Goal: Task Accomplishment & Management: Use online tool/utility

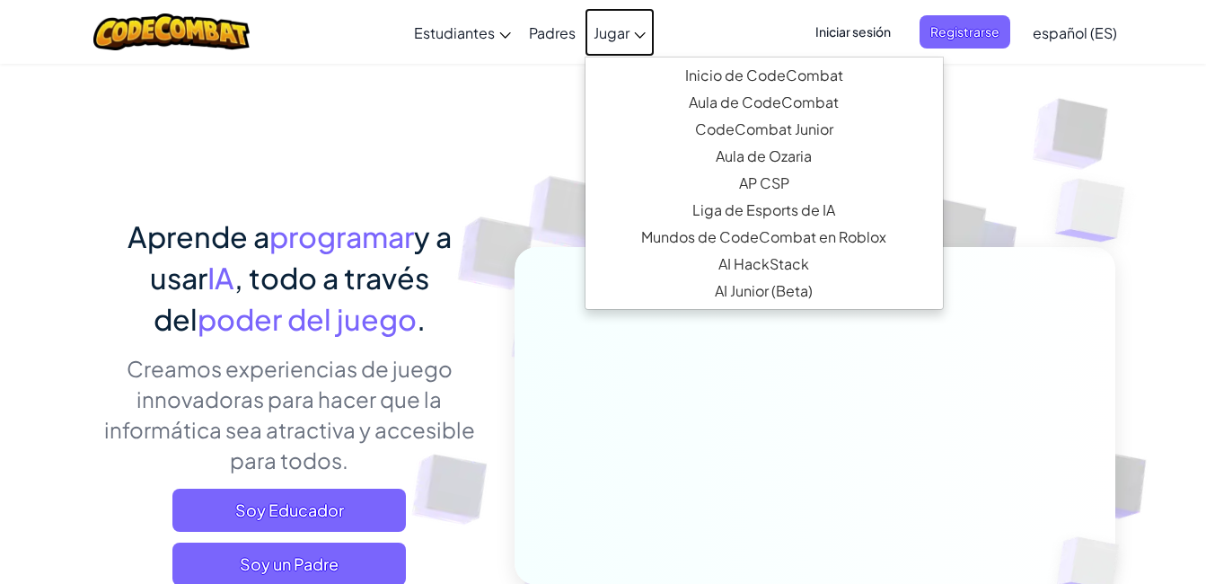
click at [604, 35] on span "Jugar" at bounding box center [612, 32] width 36 height 19
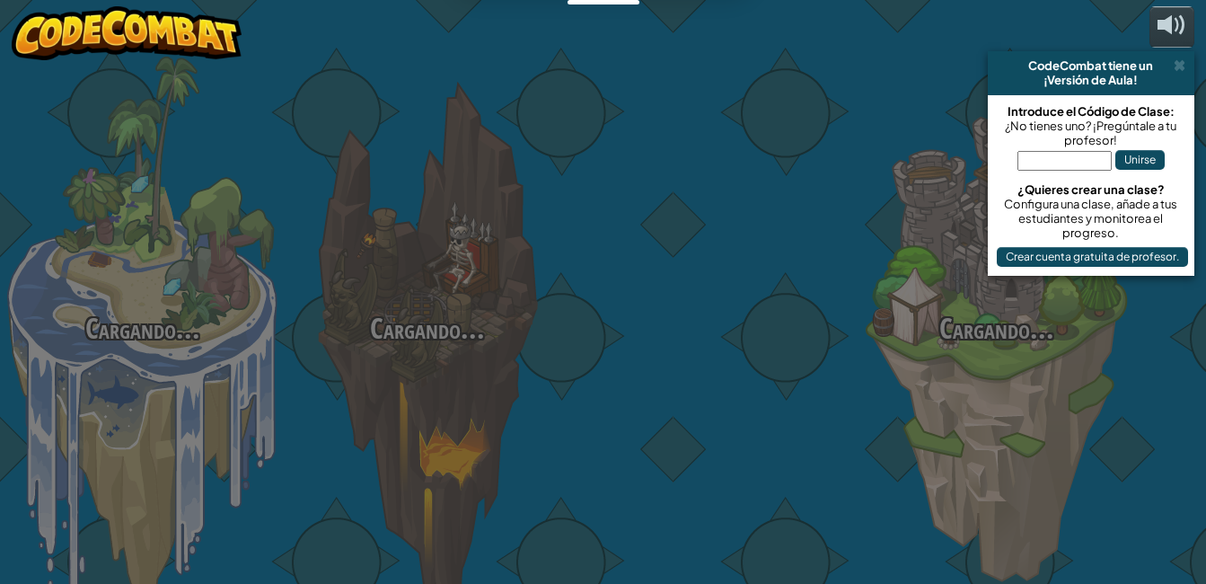
select select "es-ES"
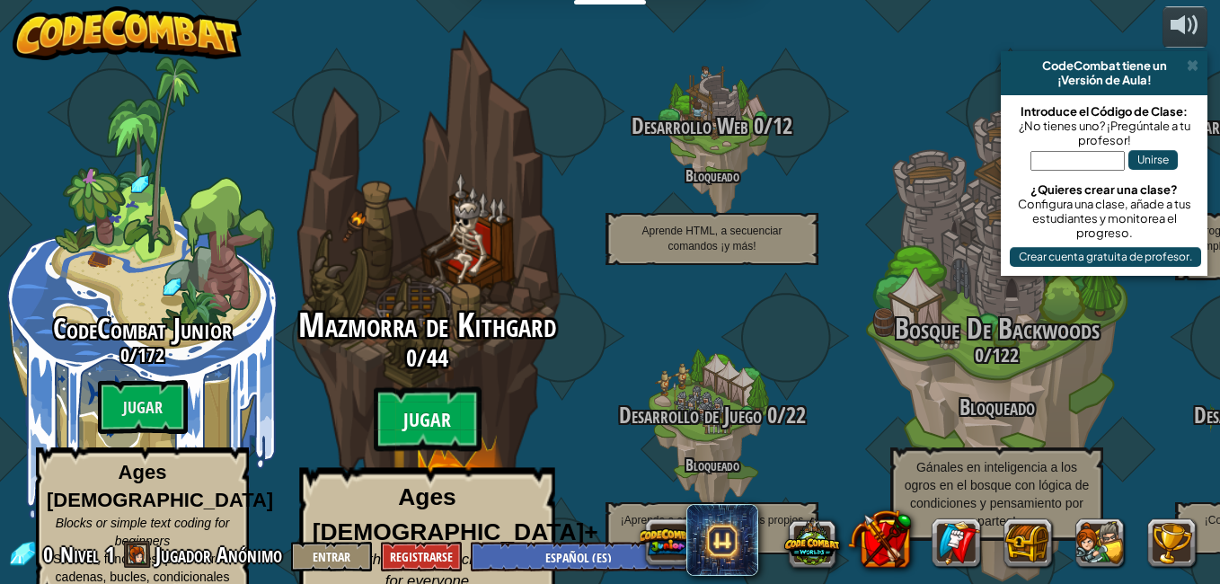
click at [404, 397] on btn "Jugar" at bounding box center [428, 419] width 108 height 65
select select "es-ES"
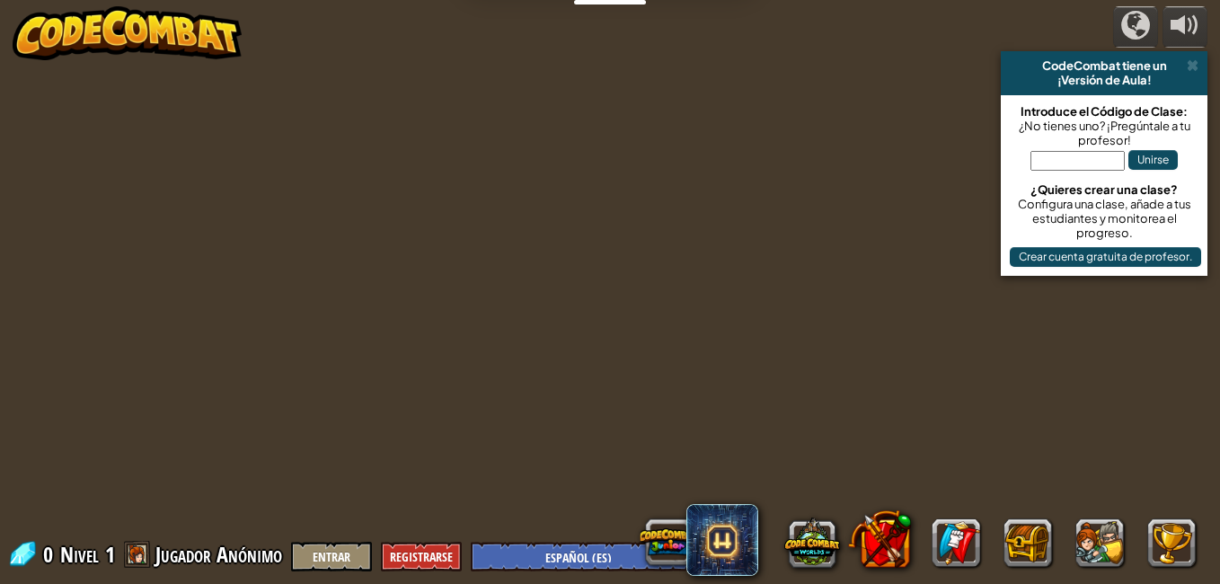
select select "es-ES"
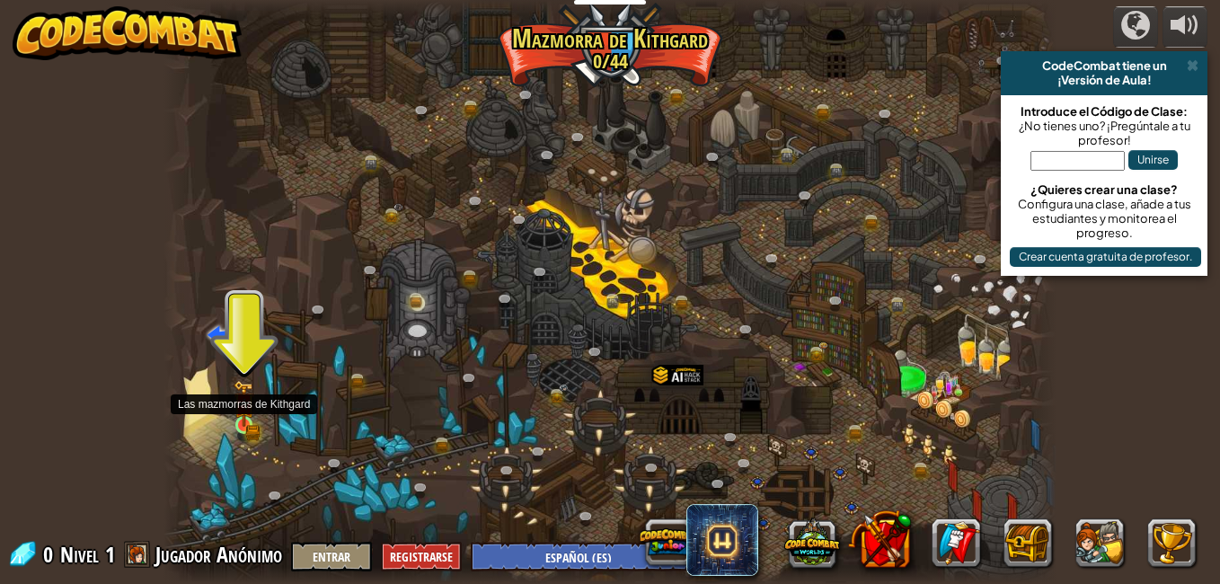
click at [243, 419] on img at bounding box center [245, 403] width 22 height 47
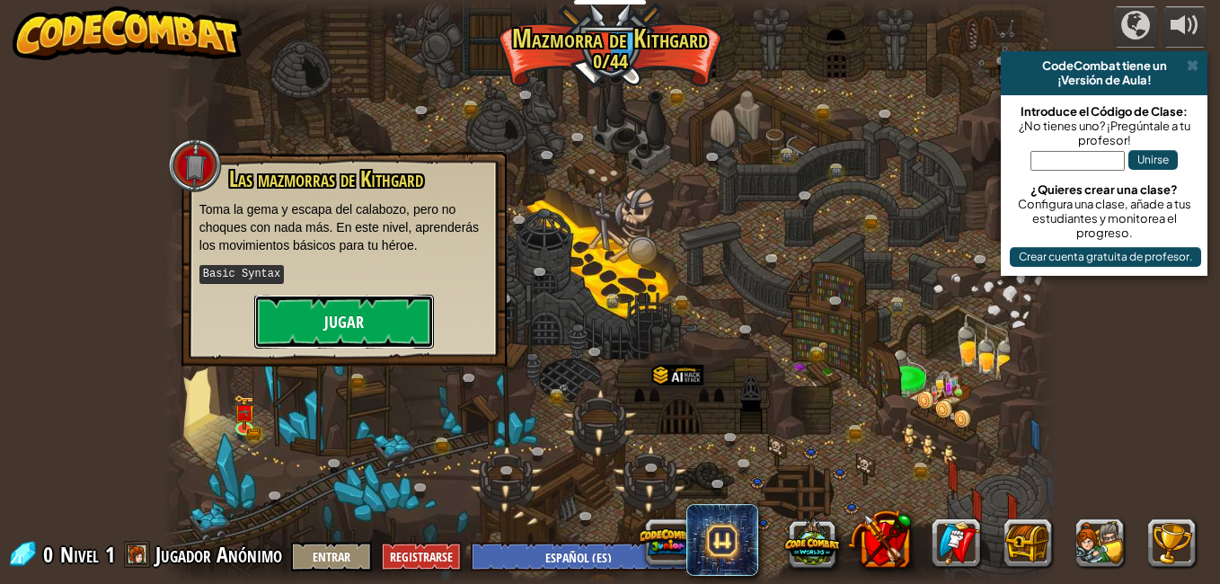
click at [365, 309] on button "Jugar" at bounding box center [344, 322] width 180 height 54
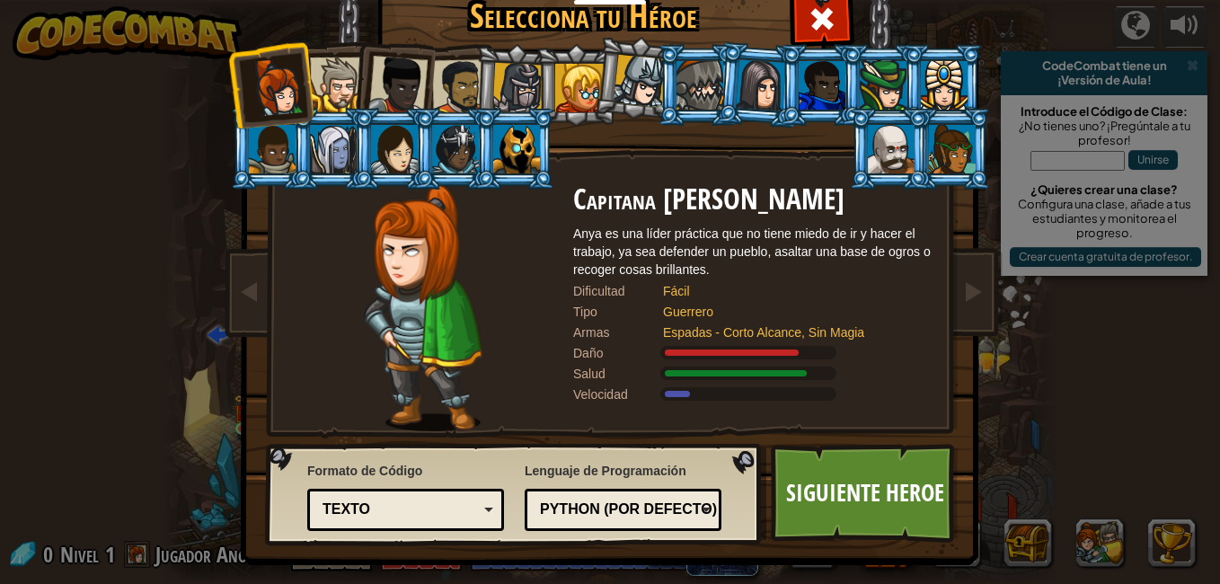
click at [332, 75] on div at bounding box center [337, 84] width 55 height 55
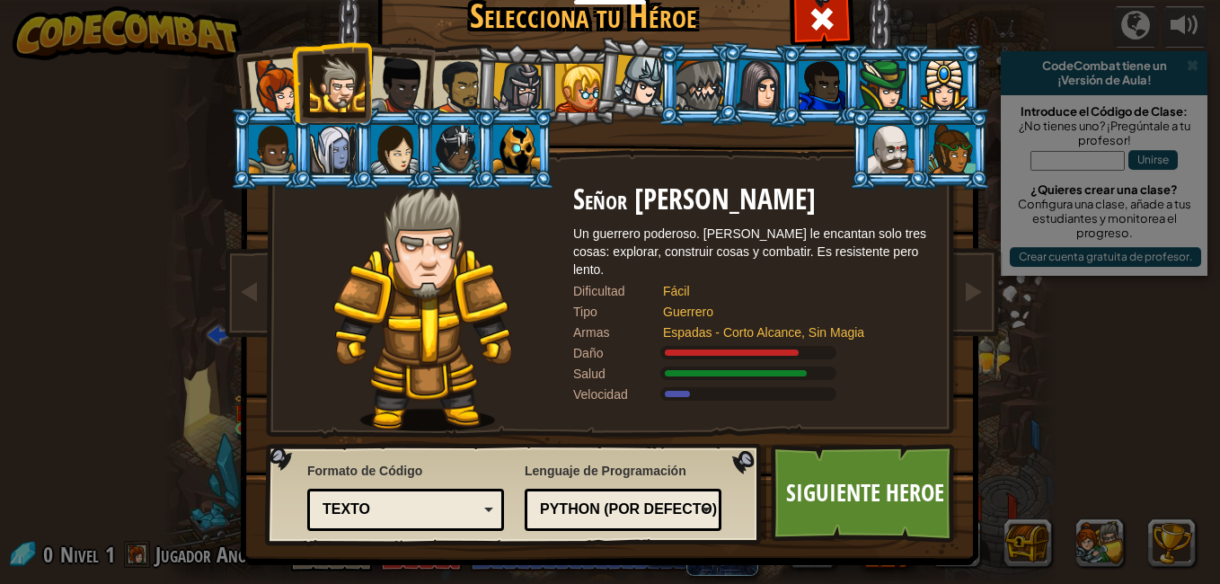
click at [393, 66] on div at bounding box center [397, 85] width 59 height 59
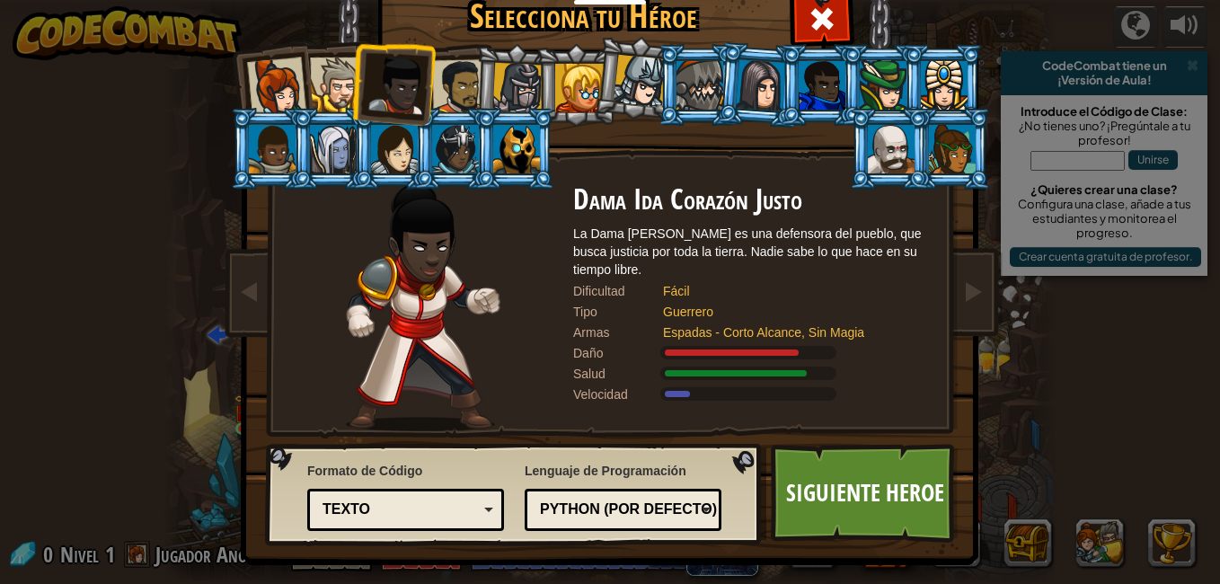
click at [454, 73] on div at bounding box center [460, 87] width 56 height 56
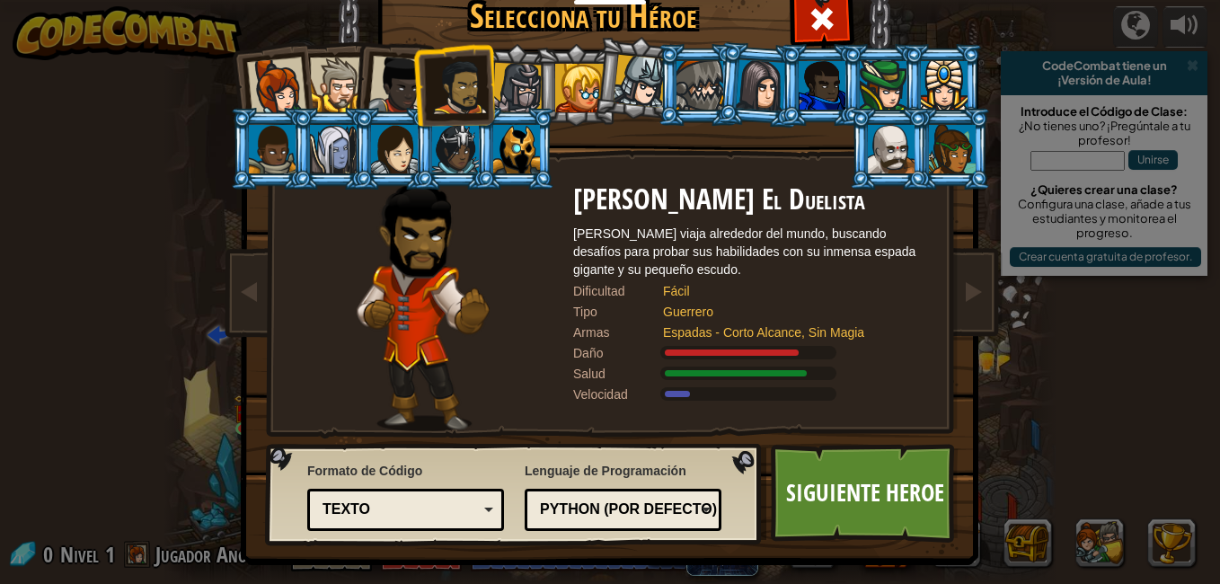
click at [527, 71] on div at bounding box center [517, 88] width 51 height 51
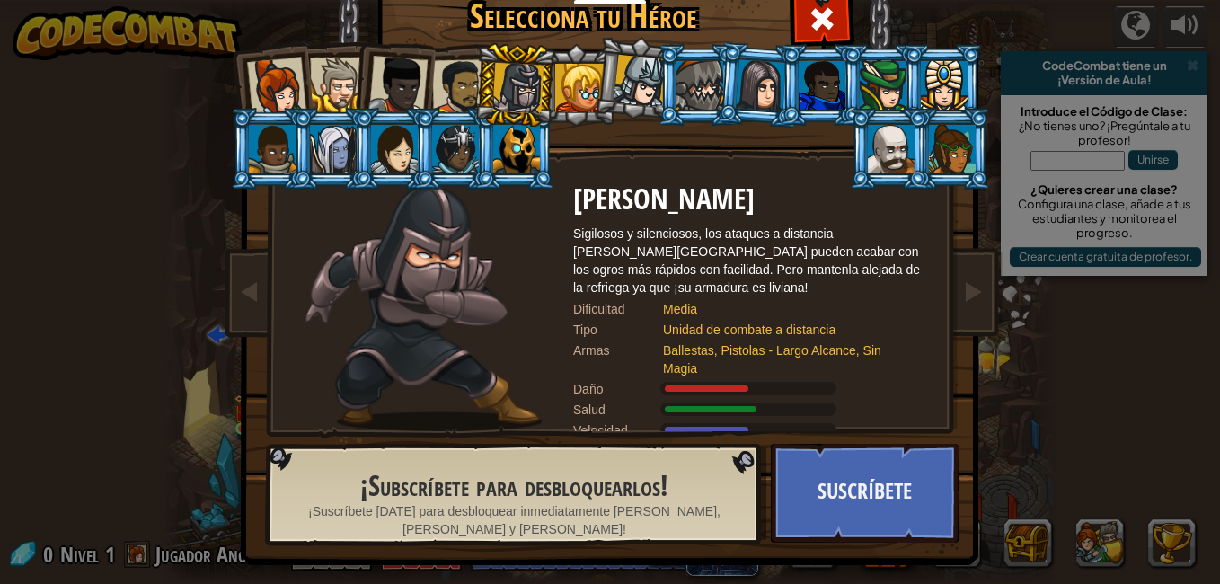
click at [564, 71] on div at bounding box center [579, 88] width 48 height 48
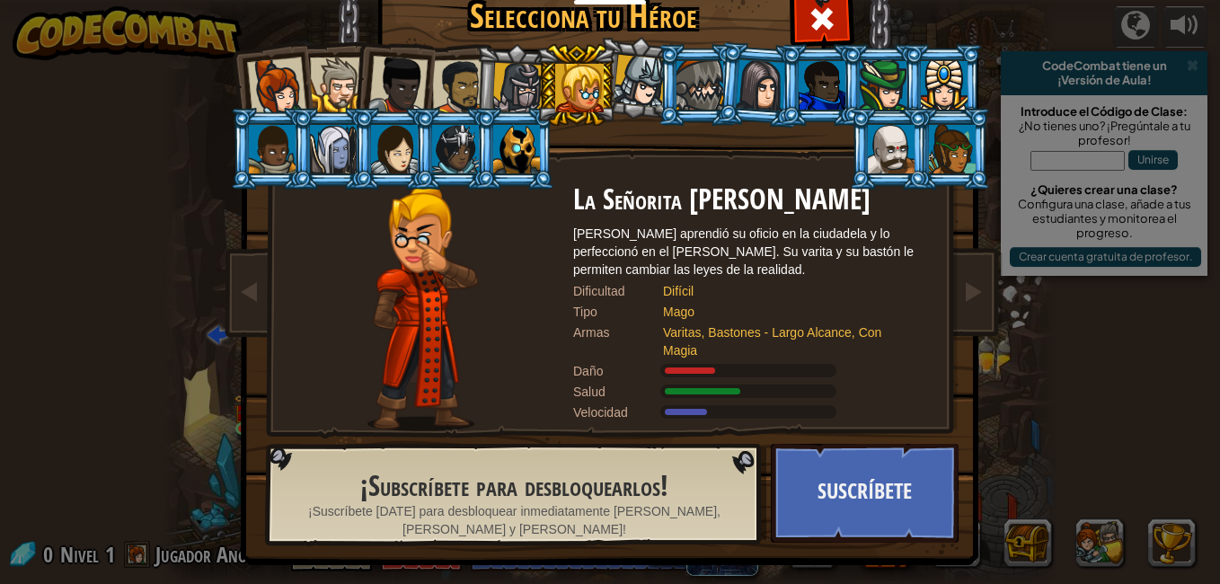
click at [697, 75] on div at bounding box center [699, 85] width 47 height 48
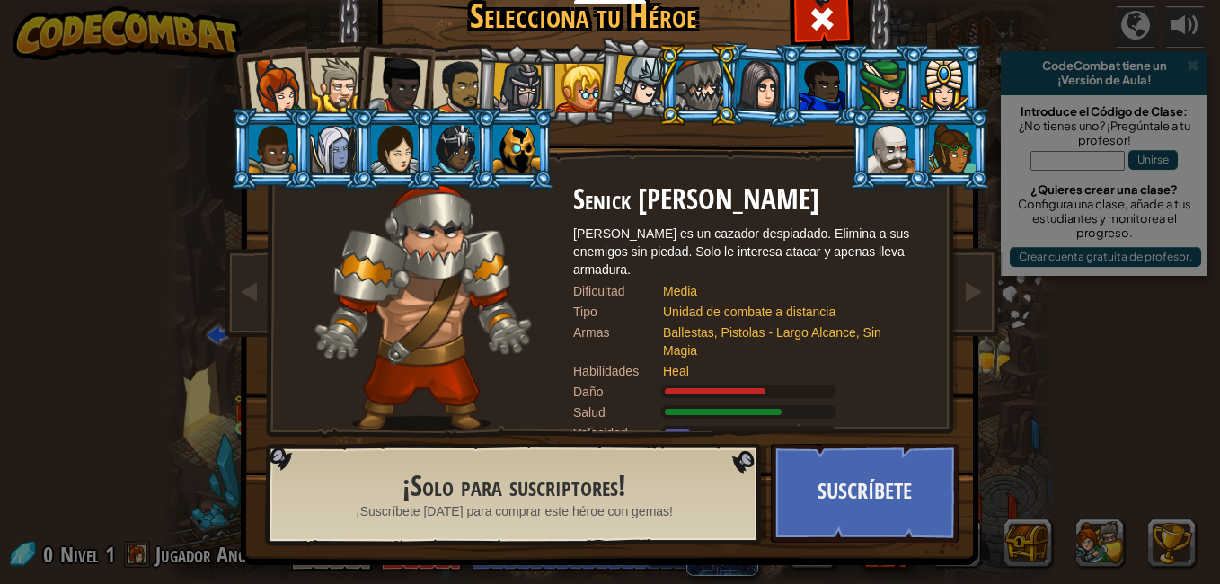
click at [780, 77] on li at bounding box center [820, 85] width 81 height 82
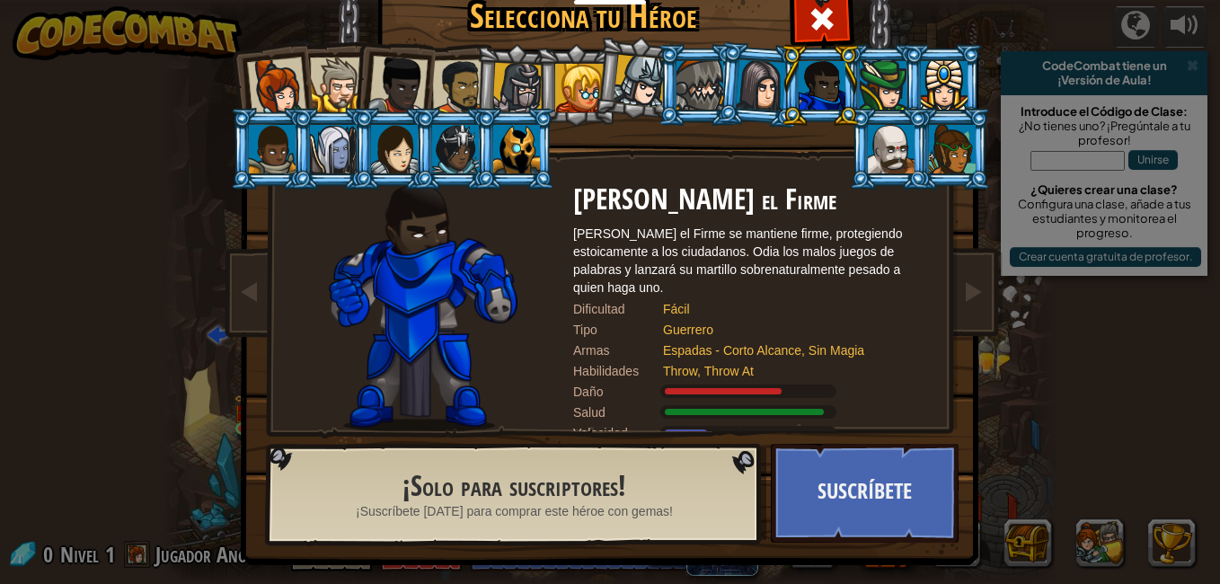
click at [893, 88] on div at bounding box center [882, 85] width 47 height 48
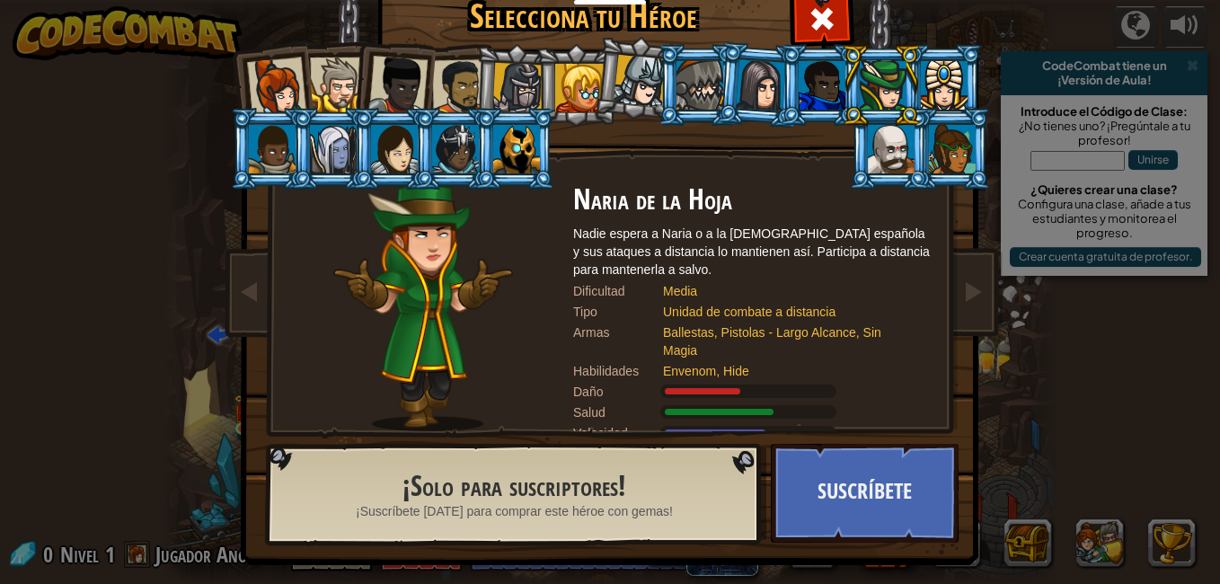
click at [506, 86] on div at bounding box center [517, 88] width 51 height 51
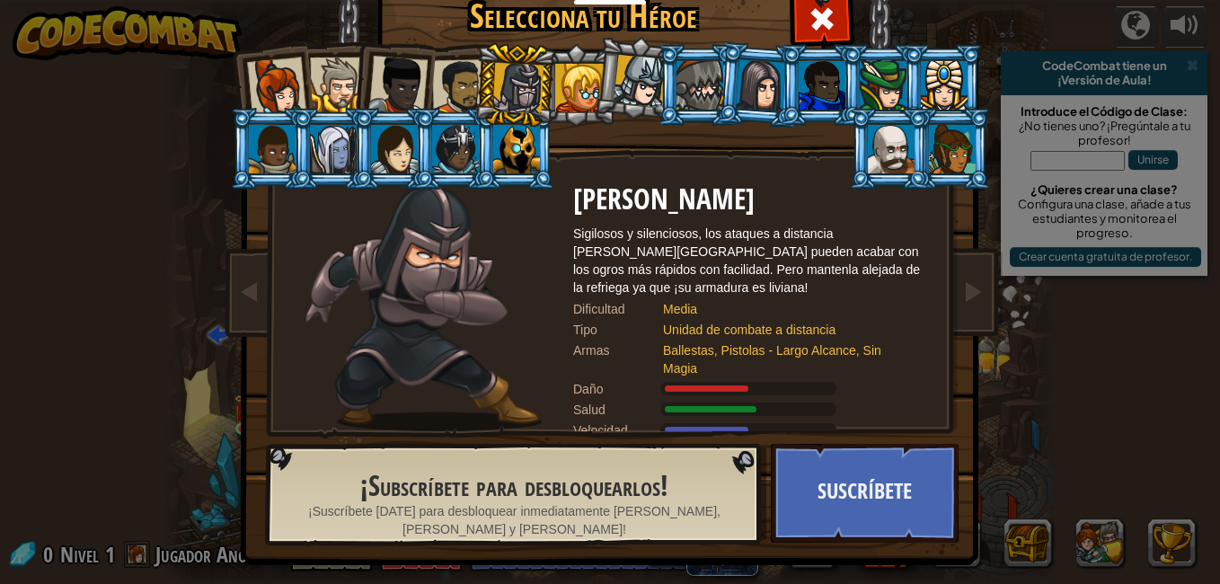
click at [638, 77] on div at bounding box center [639, 81] width 53 height 53
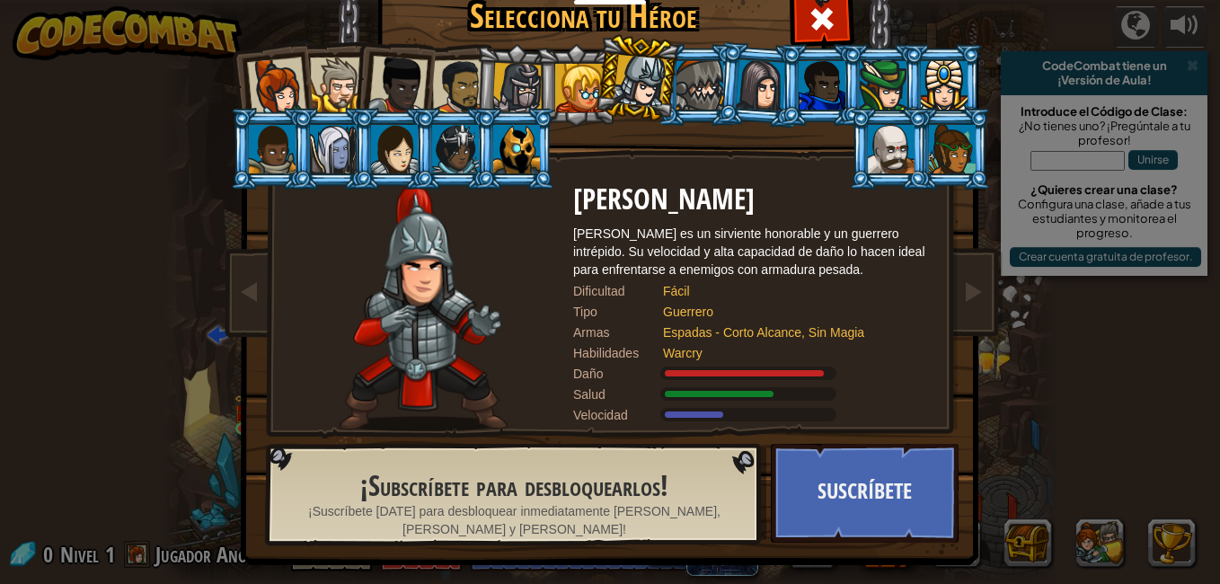
click at [516, 79] on div at bounding box center [517, 88] width 51 height 51
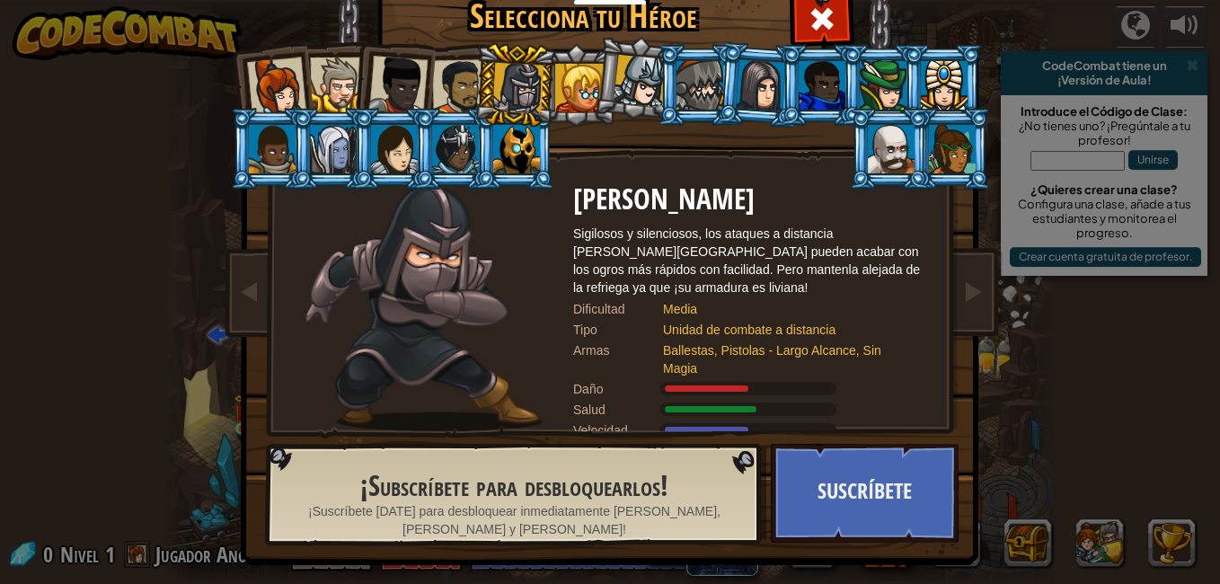
click at [569, 73] on div at bounding box center [579, 88] width 48 height 48
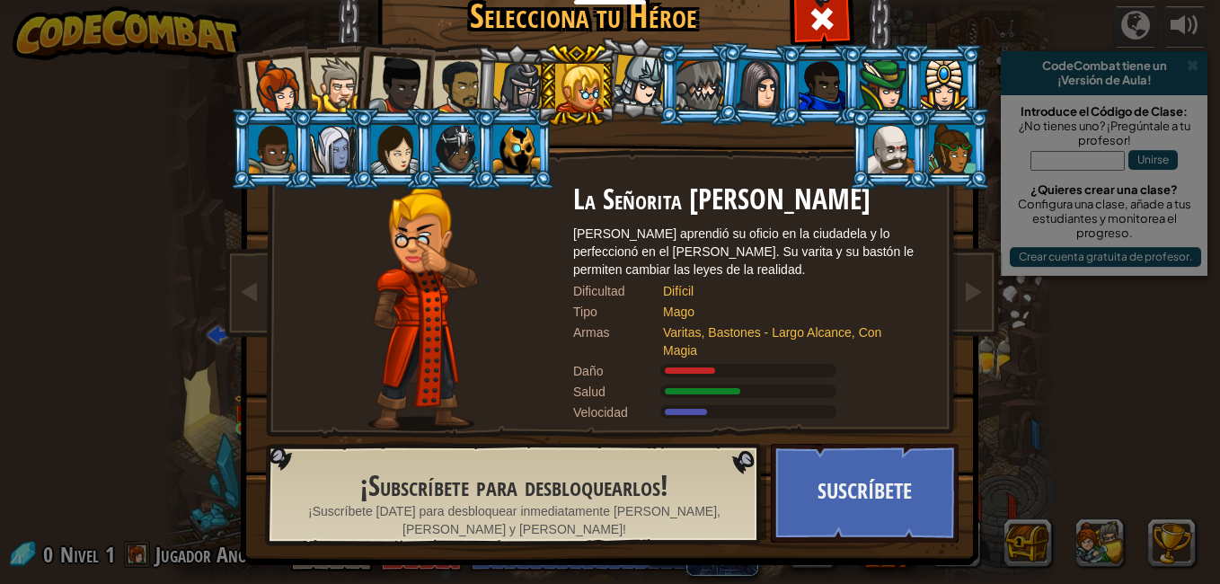
click at [614, 67] on div at bounding box center [639, 81] width 53 height 53
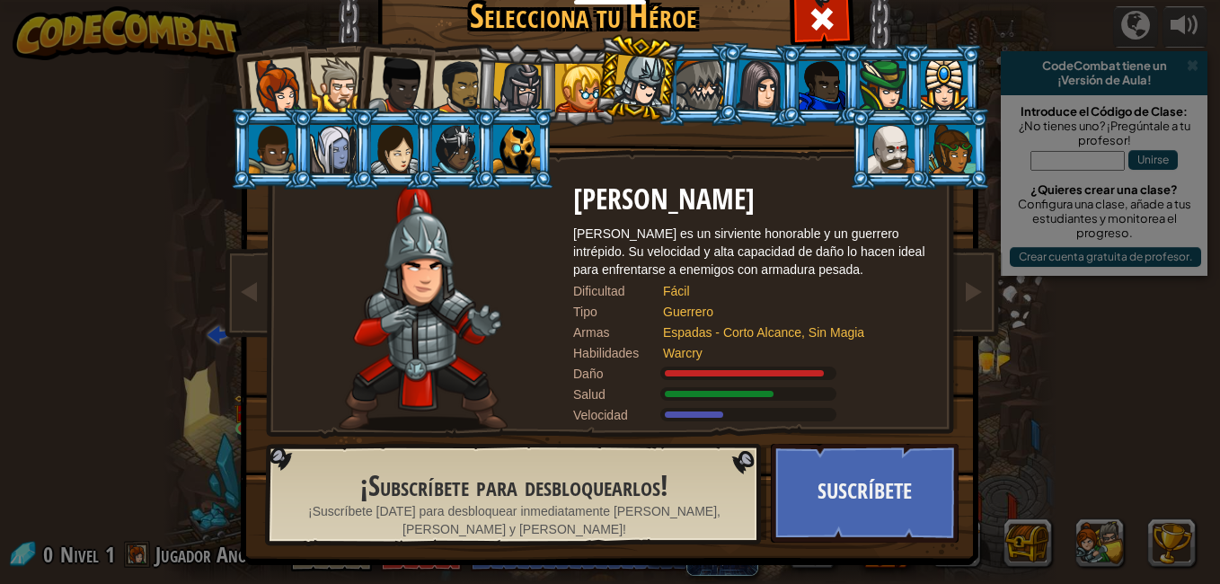
click at [282, 94] on div at bounding box center [276, 86] width 59 height 59
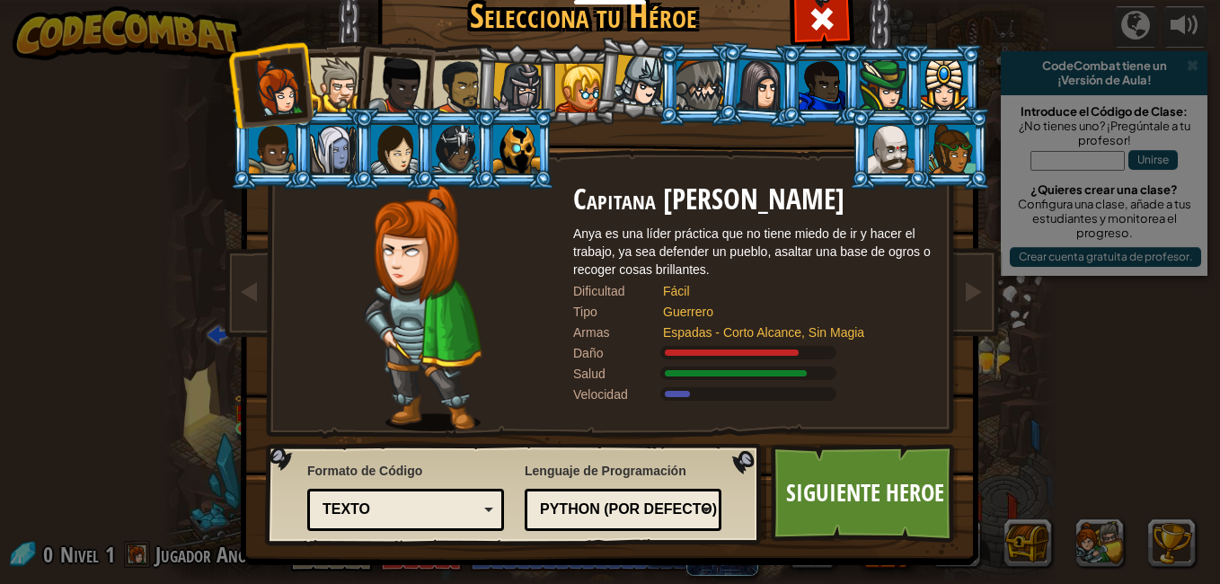
click at [336, 79] on div at bounding box center [337, 84] width 55 height 55
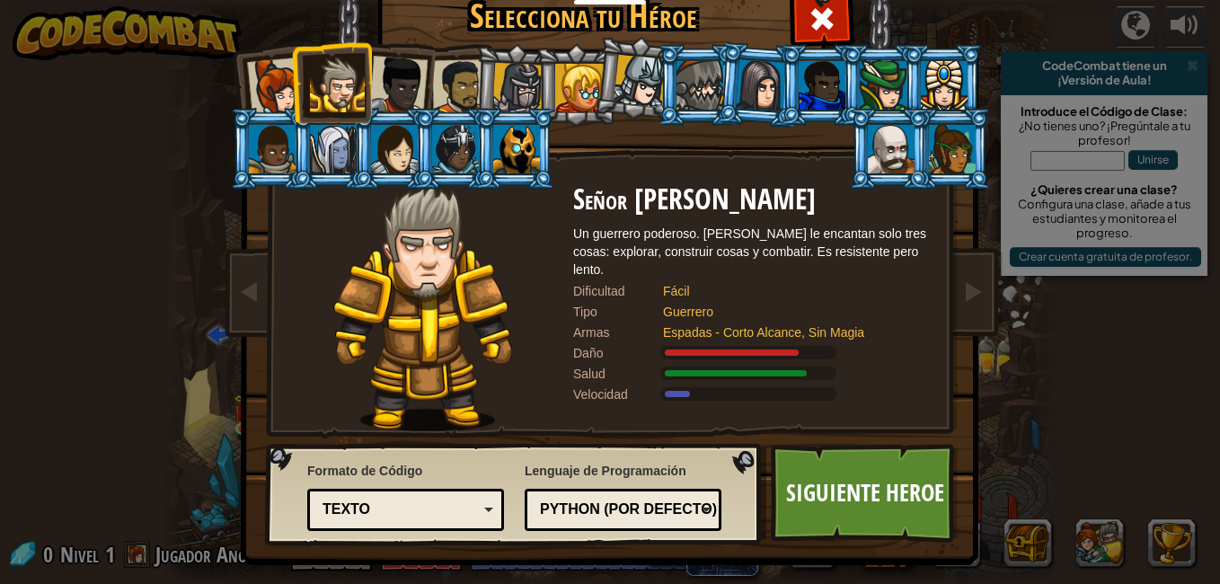
click at [619, 71] on div at bounding box center [639, 81] width 53 height 53
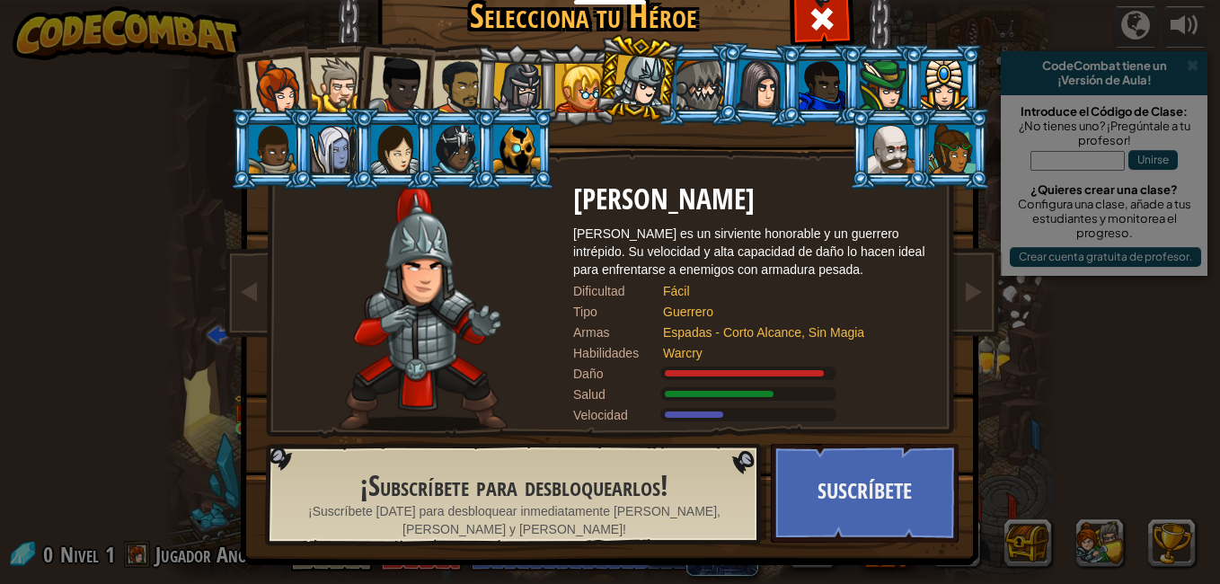
click at [310, 85] on div at bounding box center [337, 84] width 55 height 55
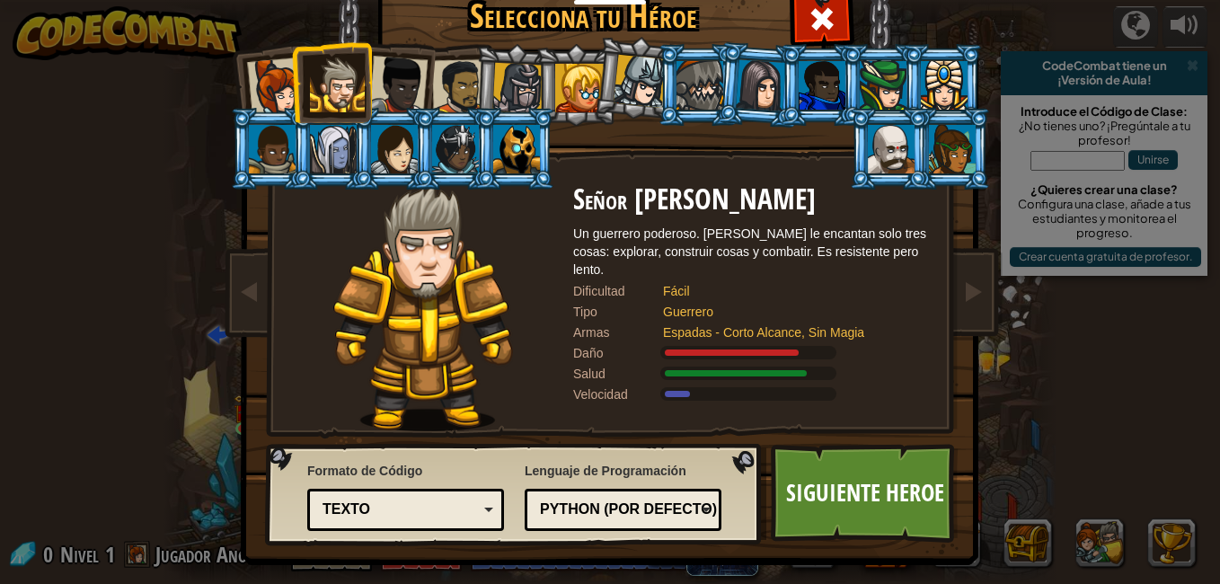
click at [402, 84] on div at bounding box center [397, 85] width 59 height 59
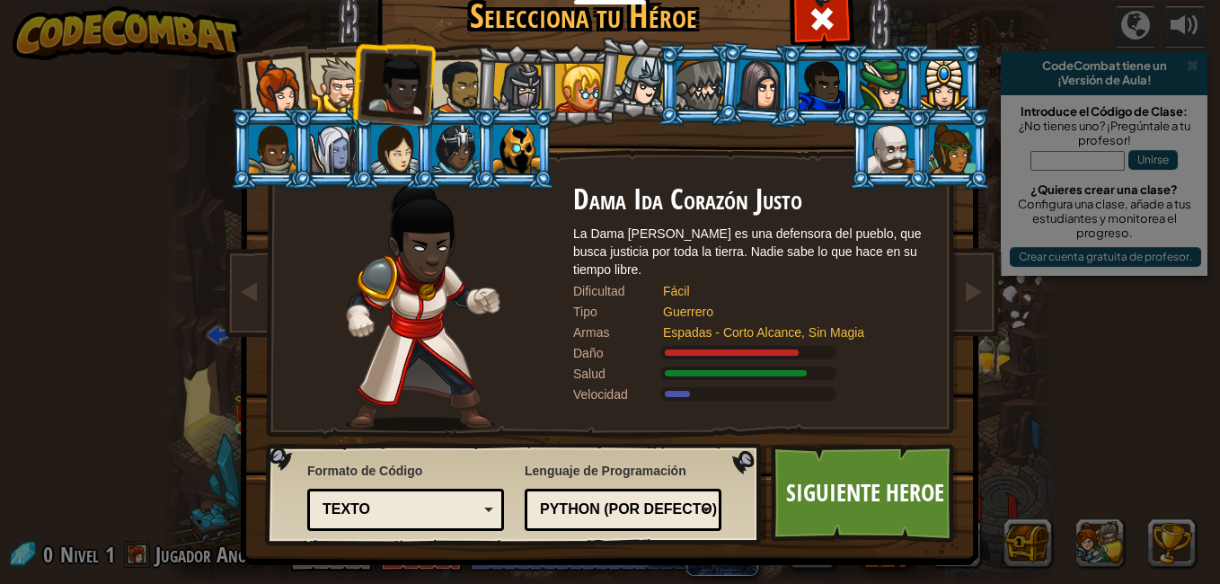
click at [322, 85] on div at bounding box center [337, 84] width 55 height 55
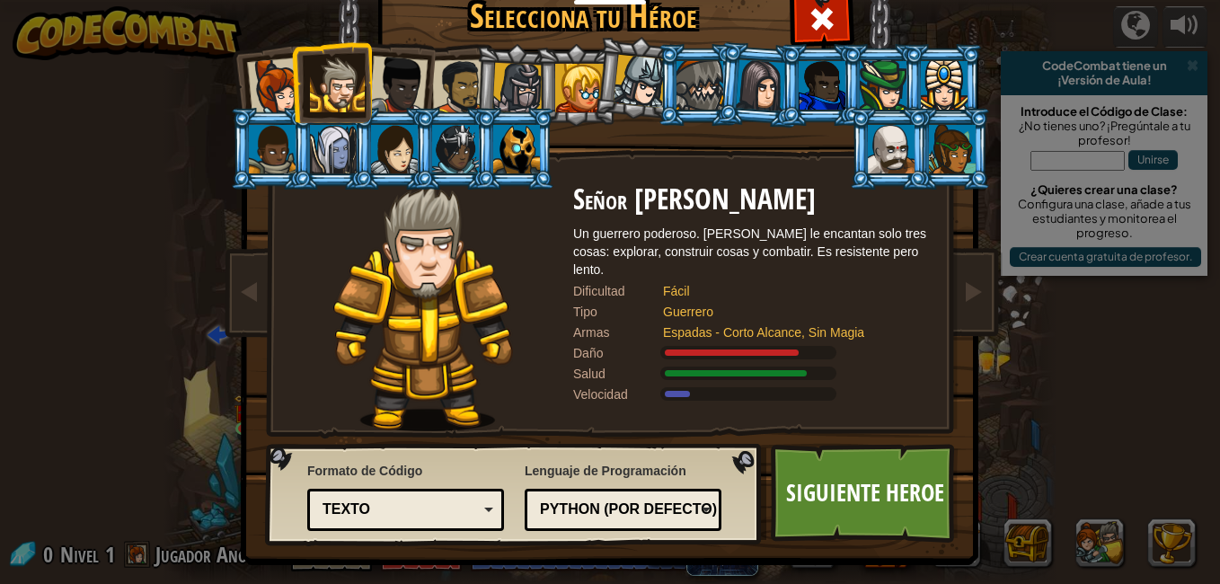
click at [378, 74] on div at bounding box center [397, 85] width 59 height 59
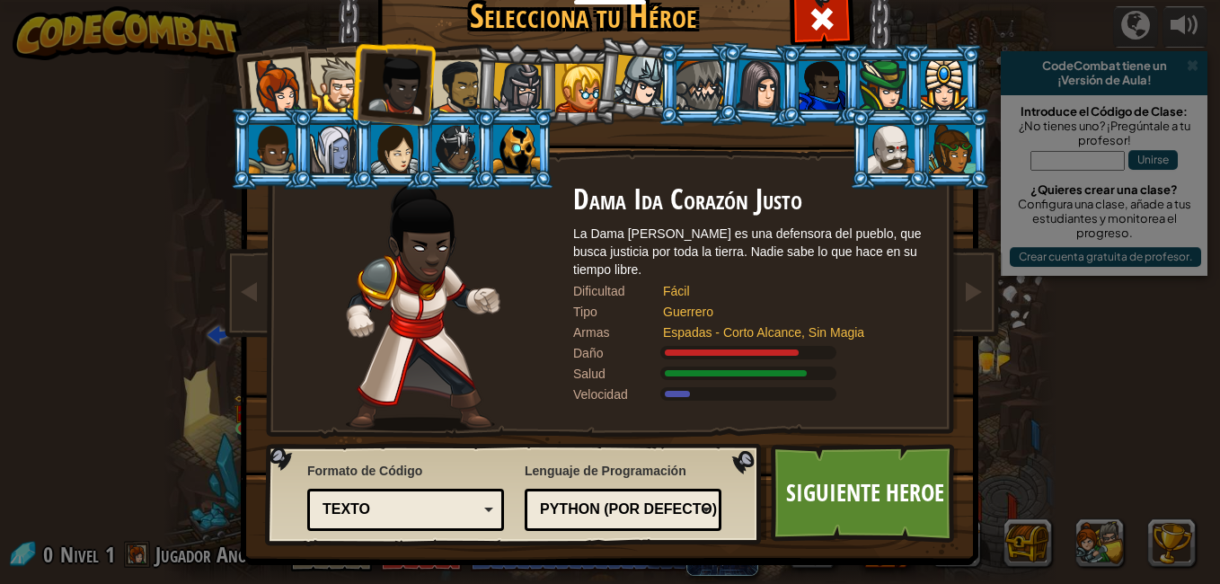
click at [455, 83] on div at bounding box center [460, 87] width 56 height 56
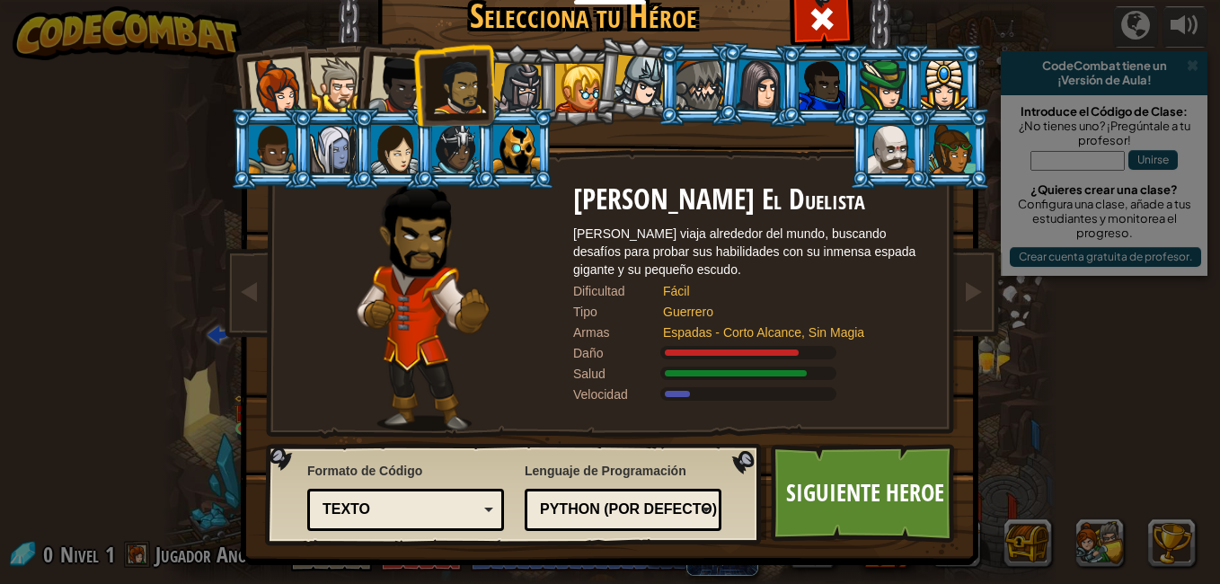
click at [524, 84] on div at bounding box center [517, 88] width 51 height 51
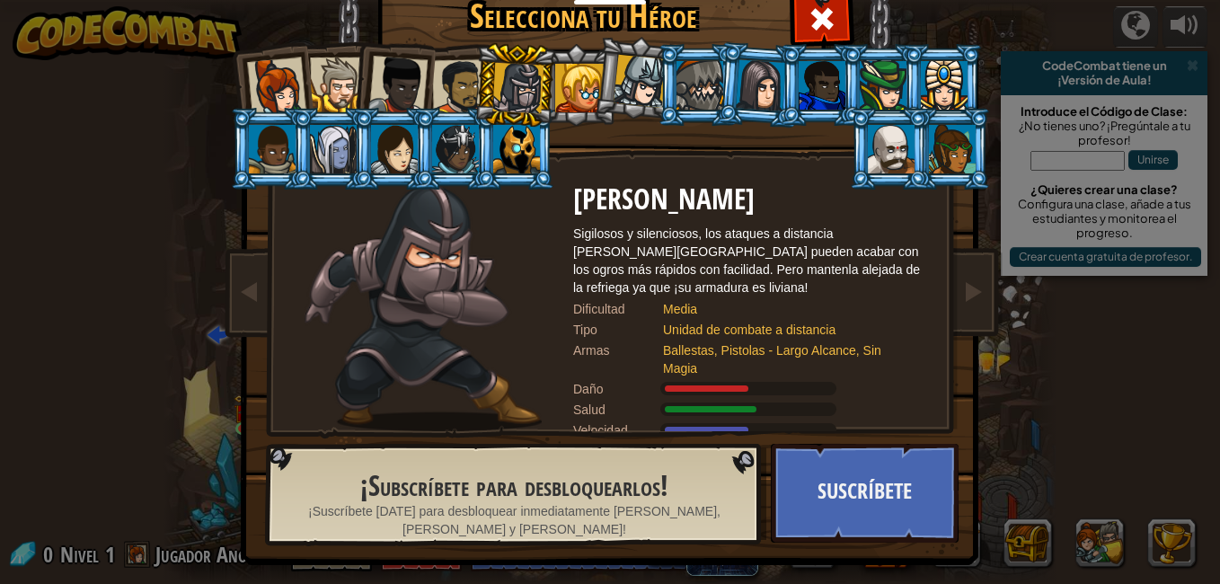
click at [459, 87] on div at bounding box center [460, 87] width 56 height 56
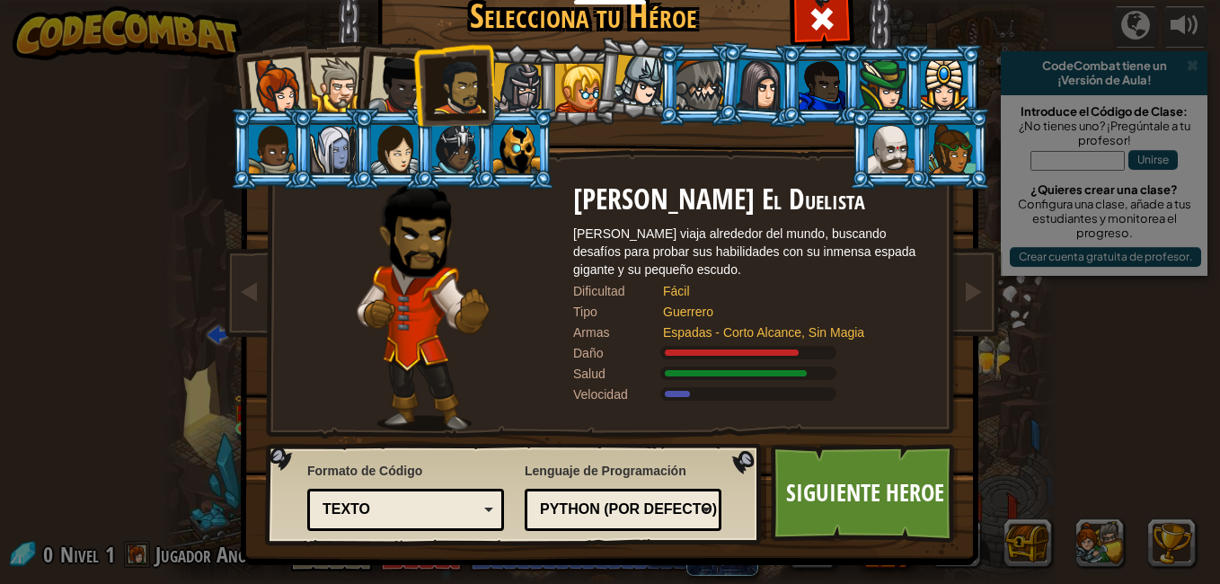
click at [342, 84] on div at bounding box center [337, 84] width 55 height 55
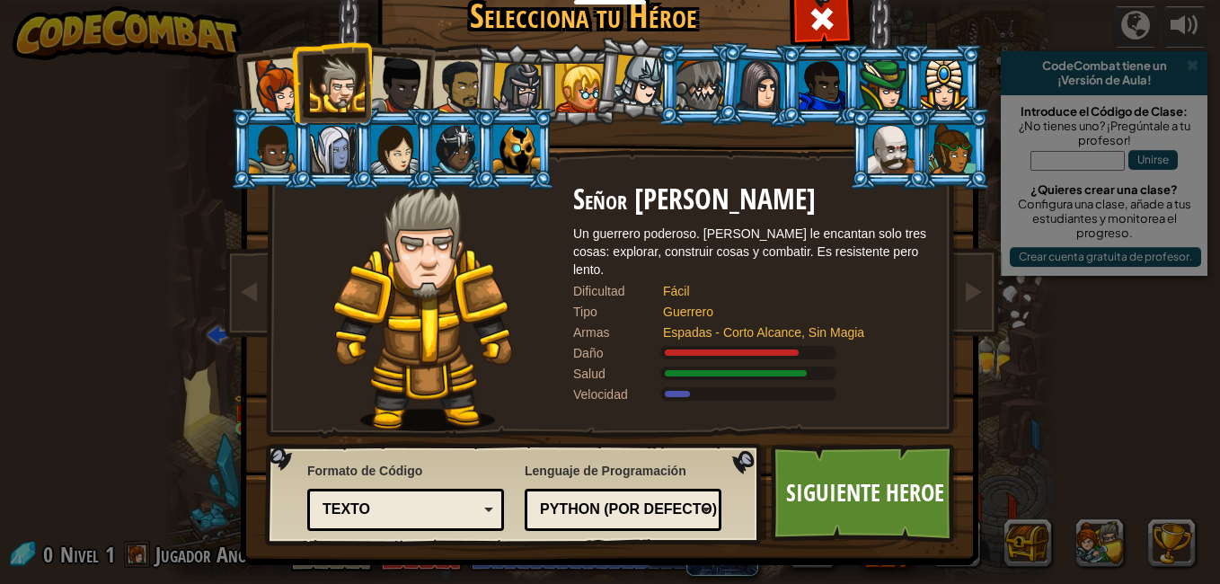
click at [633, 69] on div at bounding box center [639, 81] width 53 height 53
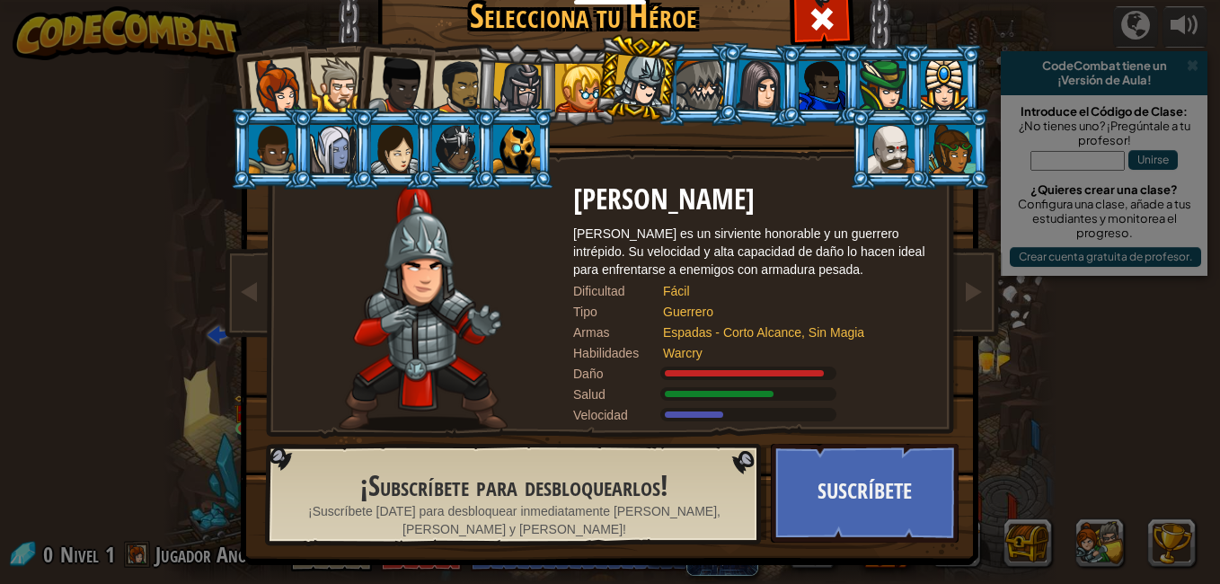
click at [579, 93] on div at bounding box center [579, 88] width 48 height 48
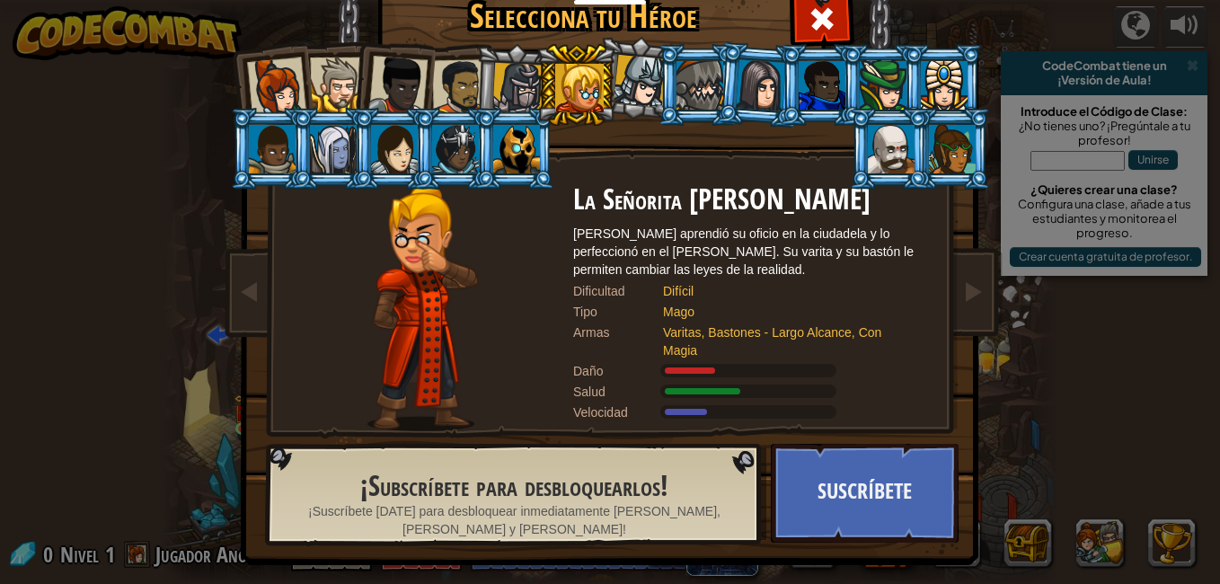
click at [506, 84] on div at bounding box center [517, 88] width 51 height 51
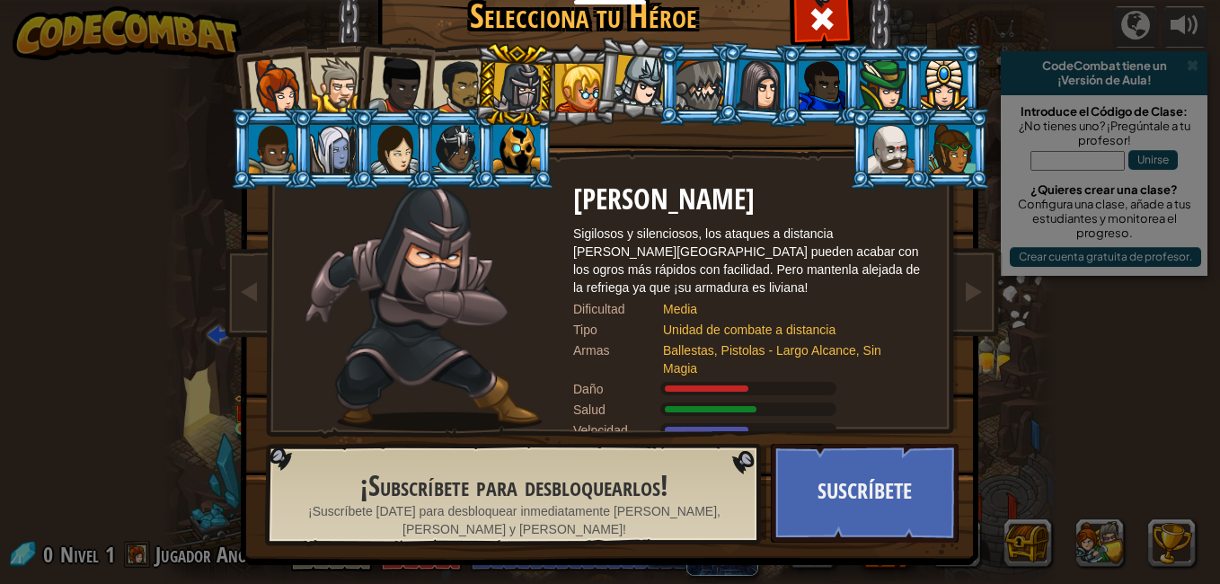
click at [440, 81] on div at bounding box center [460, 87] width 56 height 56
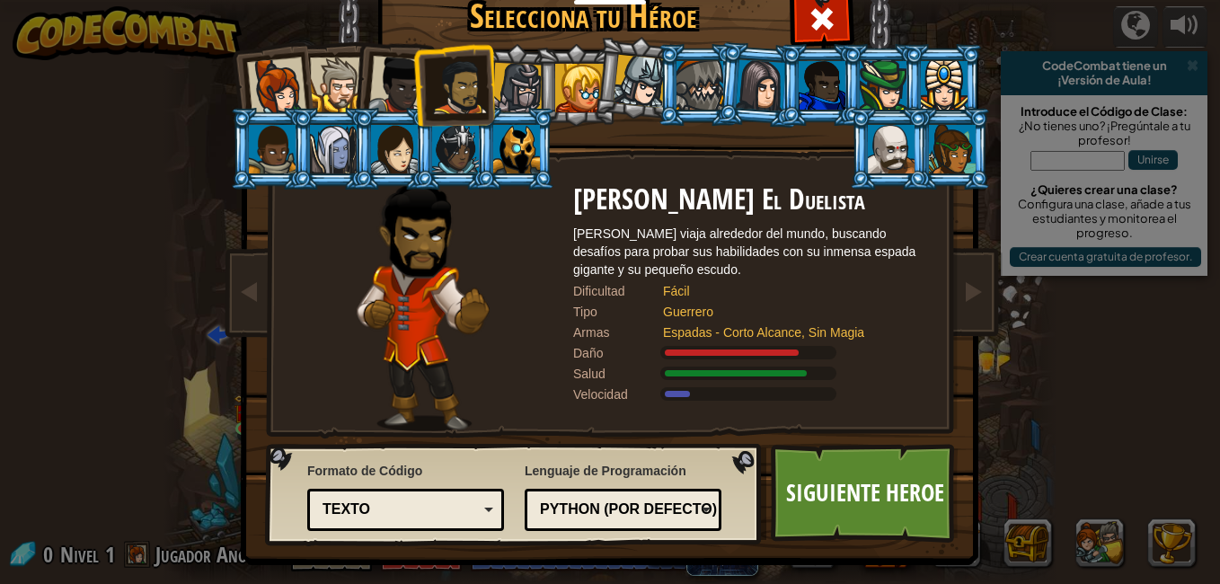
click at [383, 99] on div at bounding box center [397, 85] width 59 height 59
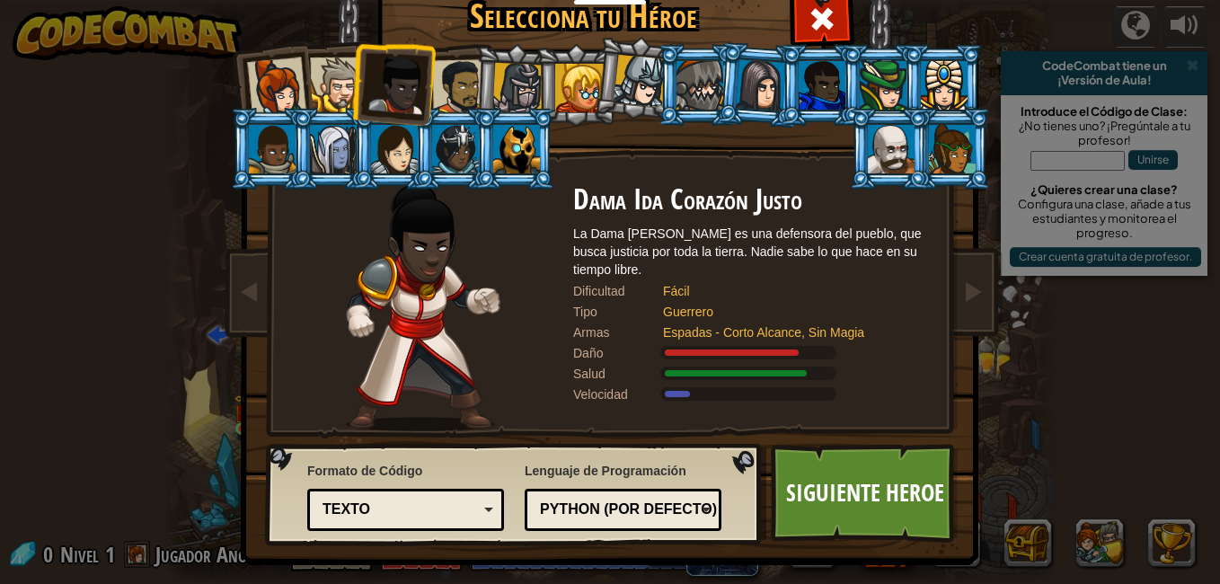
click at [330, 85] on div at bounding box center [337, 84] width 55 height 55
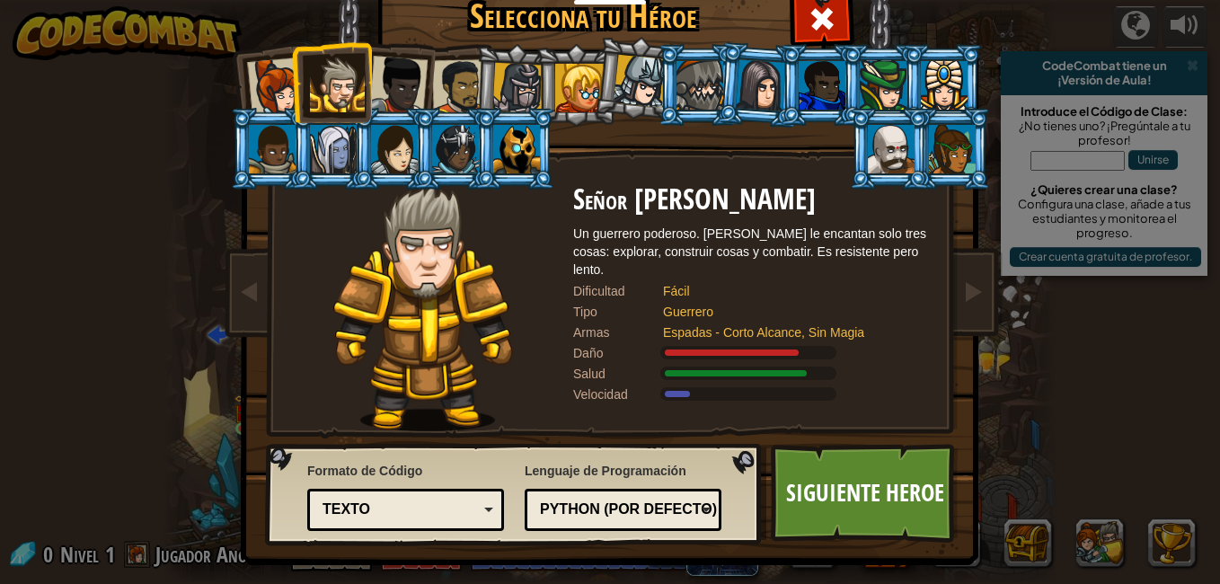
click at [383, 86] on div at bounding box center [397, 85] width 59 height 59
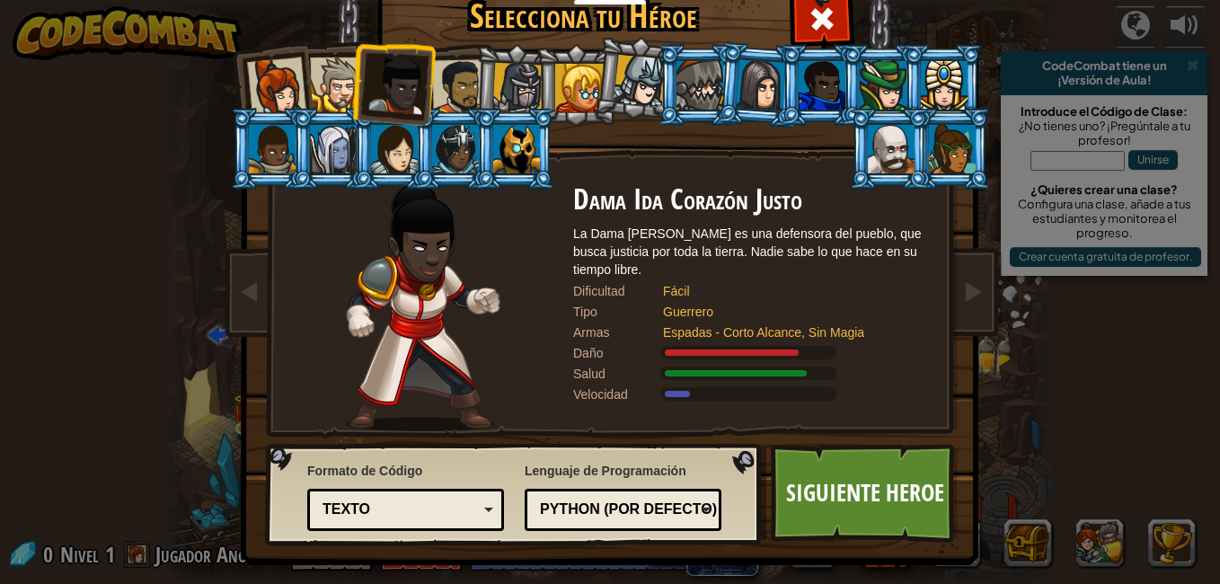
click at [443, 97] on div at bounding box center [460, 87] width 56 height 56
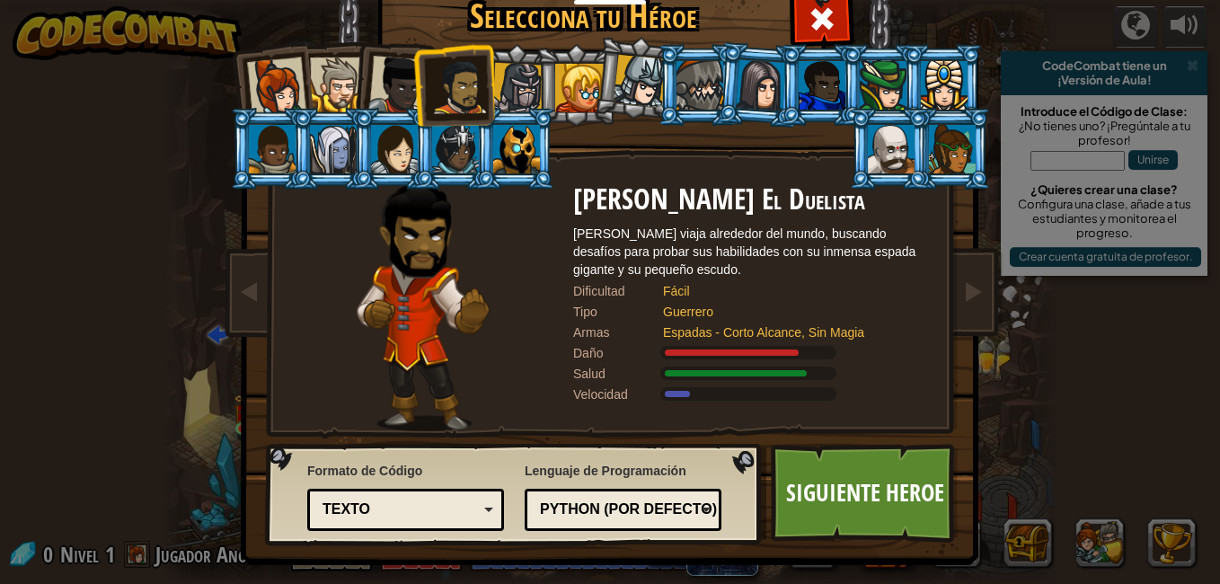
click at [382, 97] on div at bounding box center [397, 85] width 59 height 59
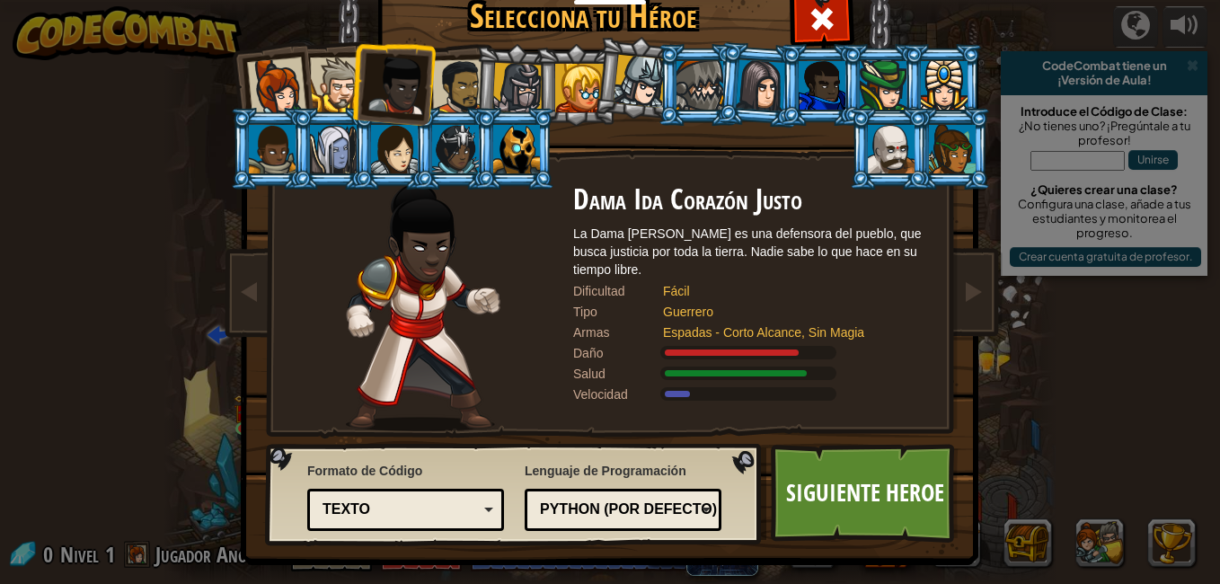
click at [506, 84] on div at bounding box center [517, 88] width 51 height 51
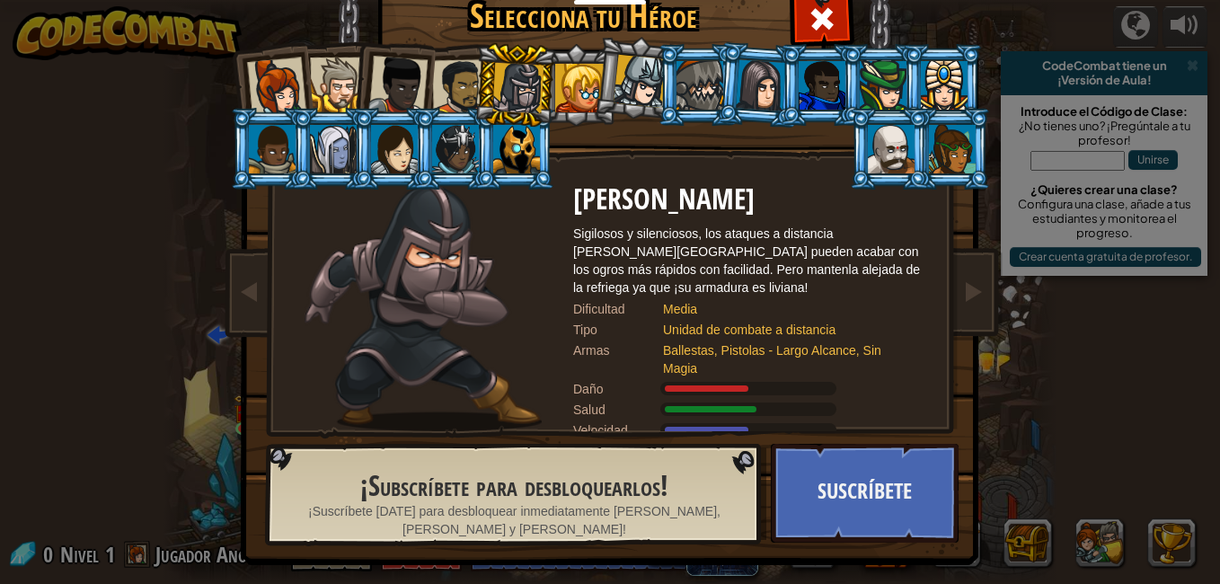
click at [620, 77] on div at bounding box center [639, 81] width 53 height 53
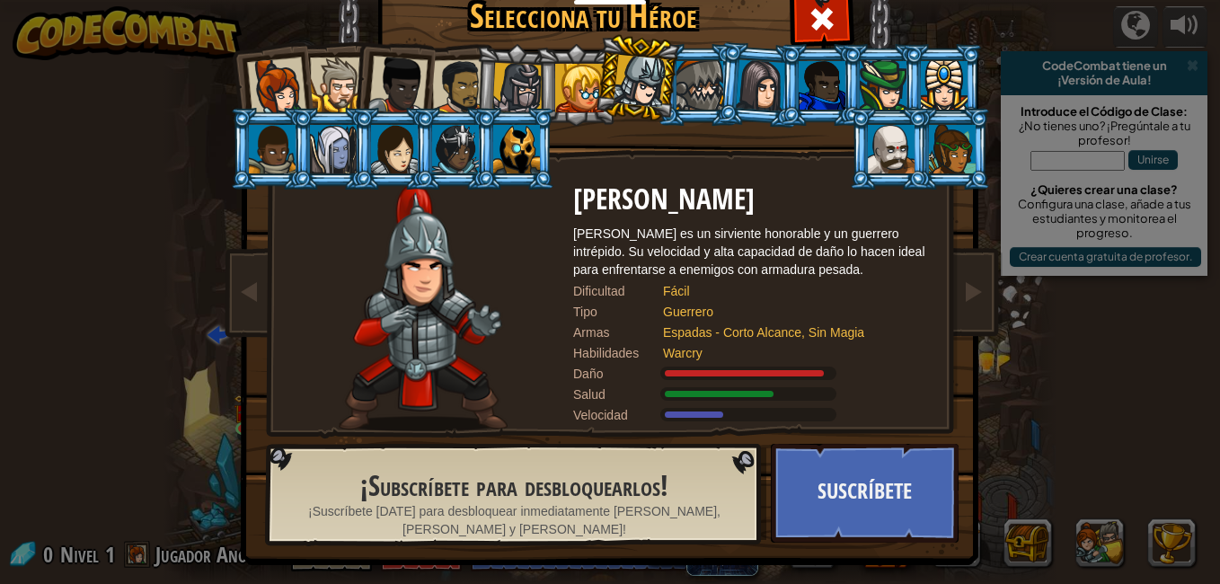
click at [568, 75] on div at bounding box center [579, 88] width 48 height 48
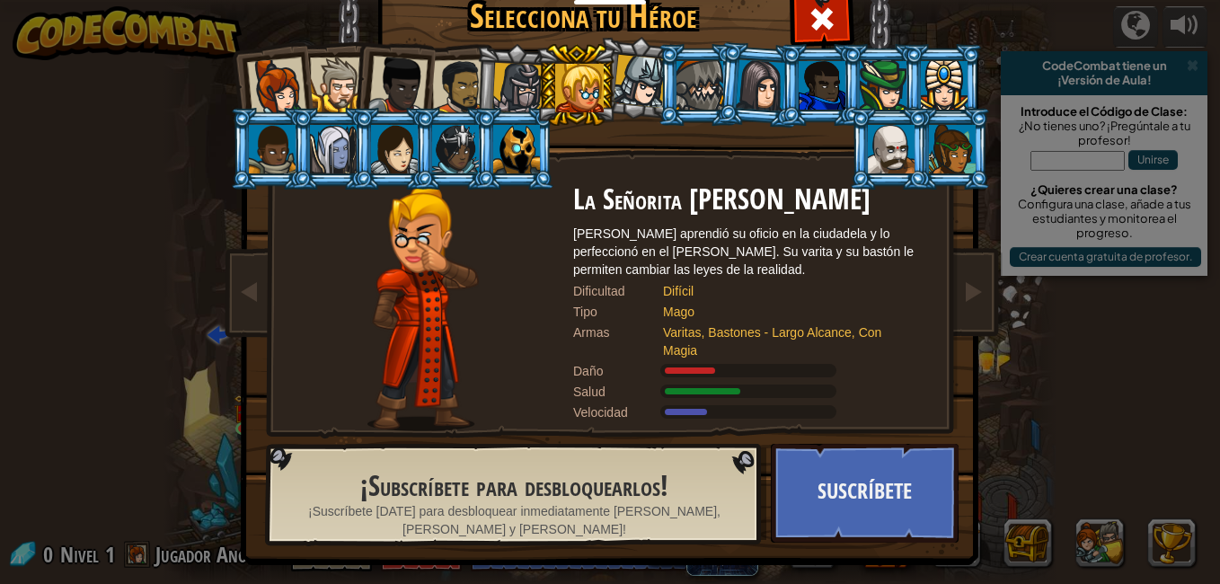
drag, startPoint x: 502, startPoint y: 80, endPoint x: 531, endPoint y: 94, distance: 32.1
click at [501, 81] on div at bounding box center [517, 88] width 51 height 51
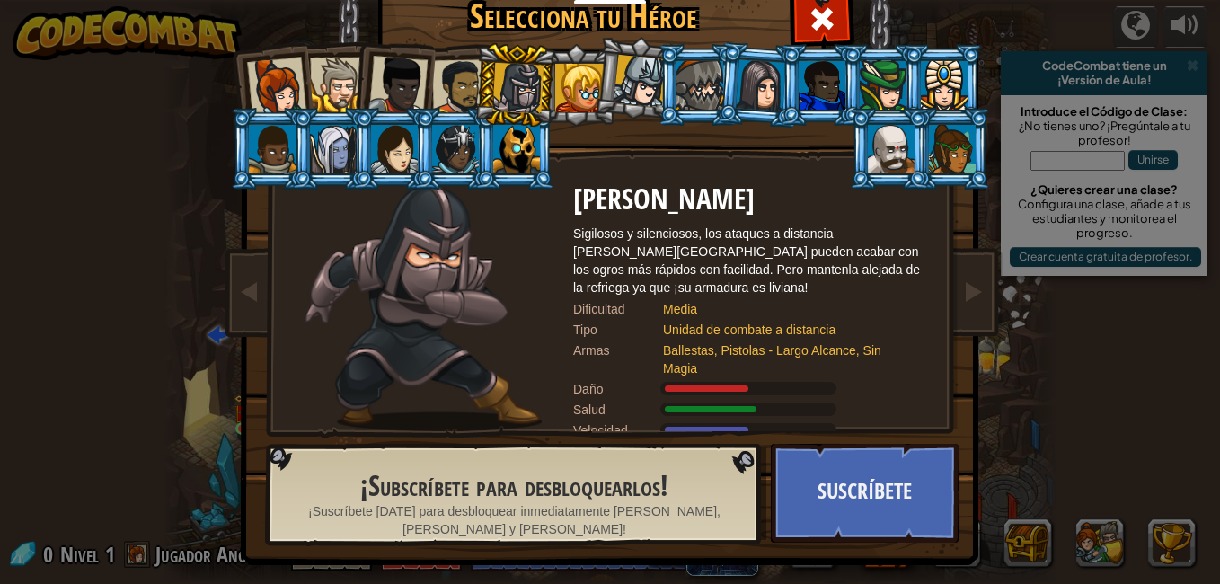
click at [322, 68] on div at bounding box center [337, 84] width 55 height 55
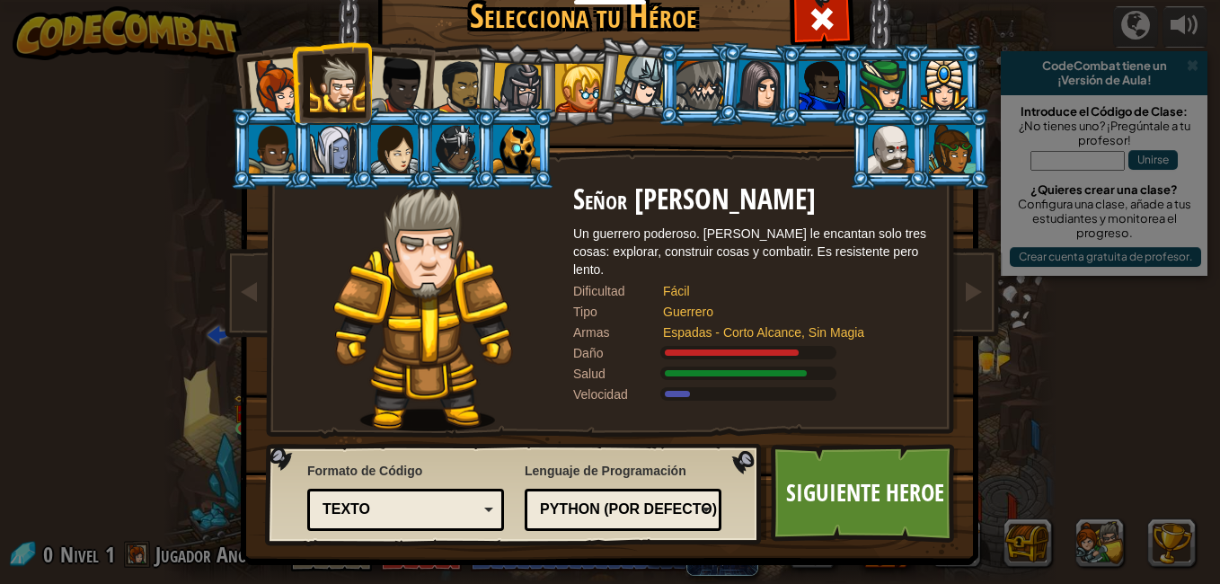
click at [525, 80] on div at bounding box center [517, 88] width 51 height 51
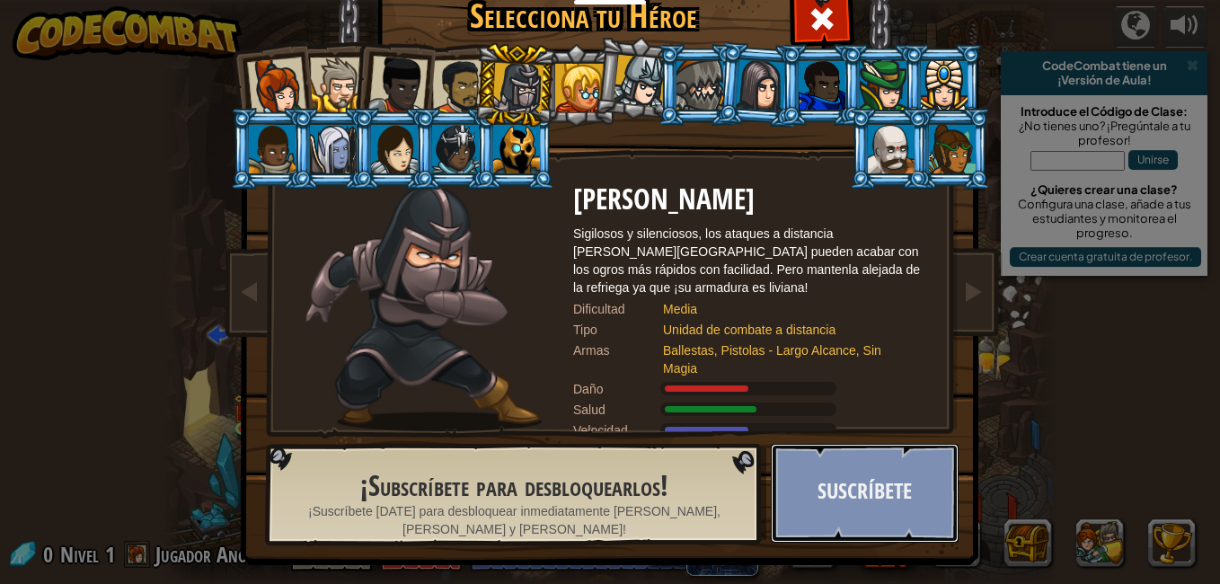
click at [869, 504] on button "Suscríbete" at bounding box center [865, 493] width 188 height 99
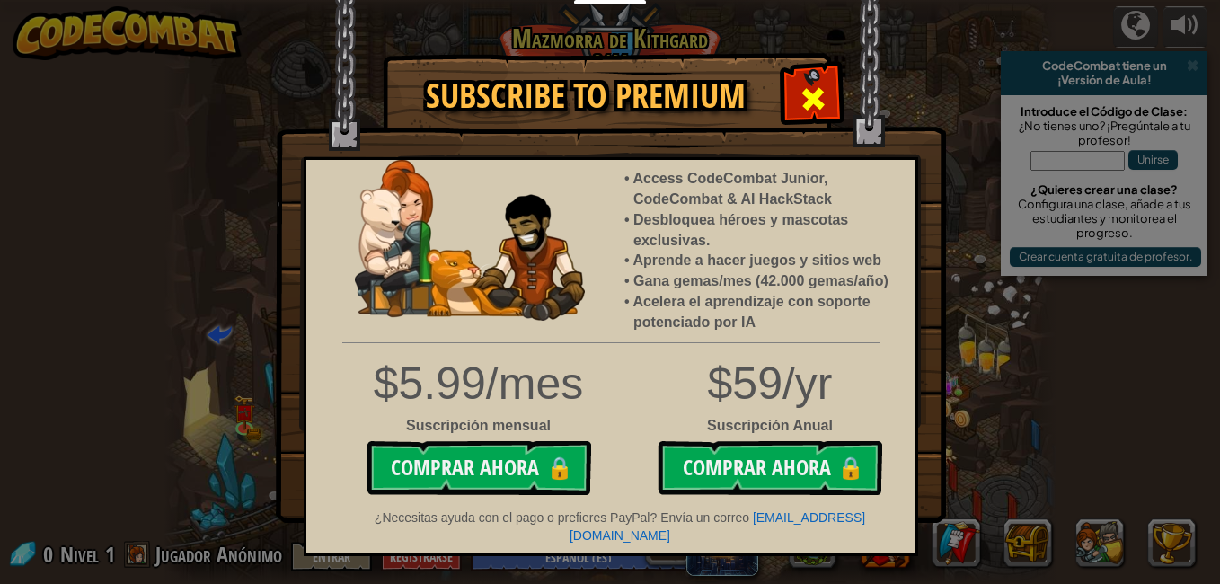
click at [798, 79] on div at bounding box center [812, 96] width 57 height 57
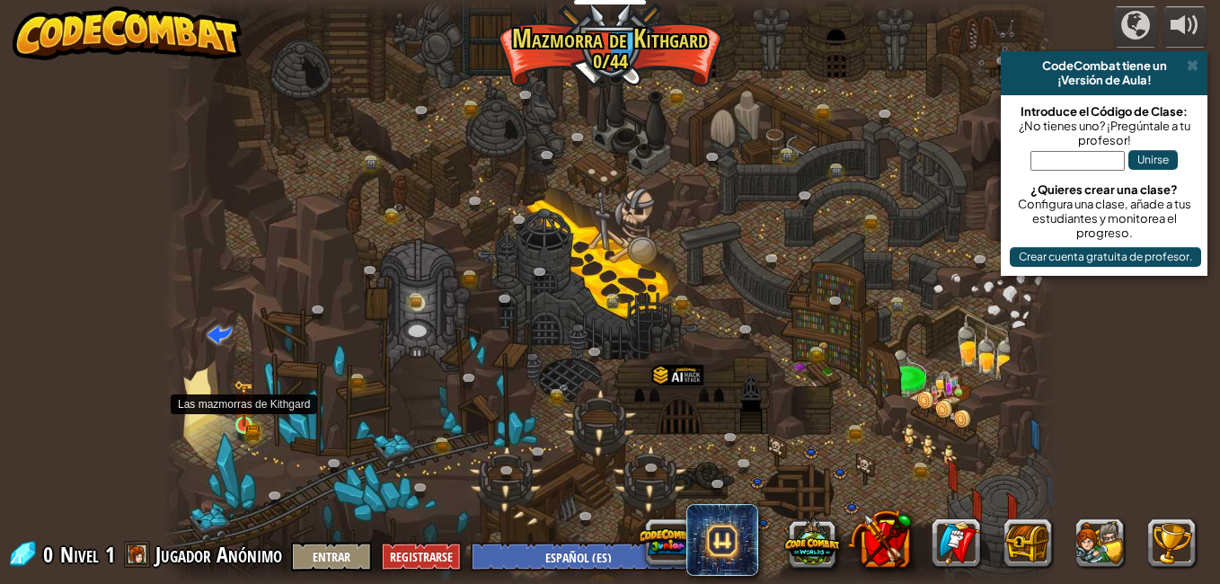
click at [236, 422] on img at bounding box center [245, 403] width 22 height 47
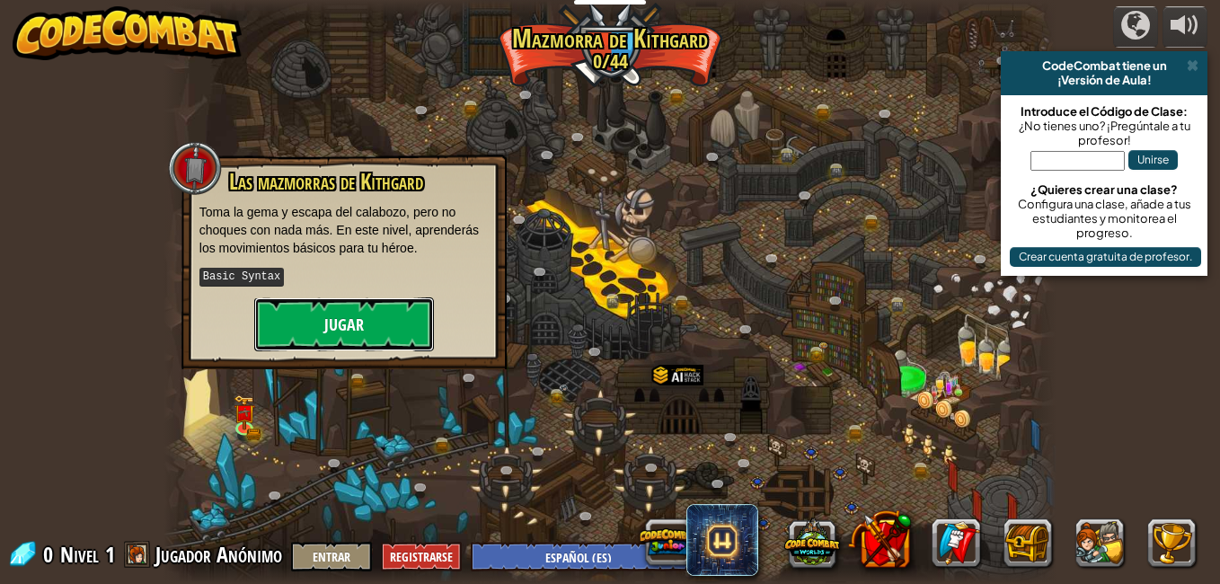
click at [338, 317] on button "Jugar" at bounding box center [344, 324] width 180 height 54
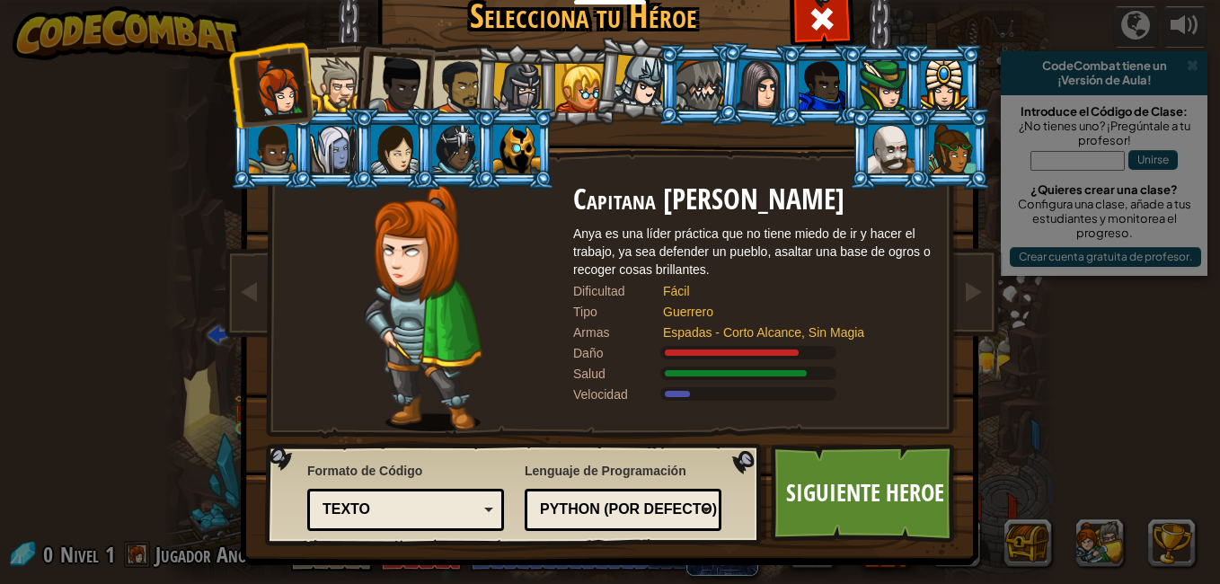
click at [323, 78] on div at bounding box center [337, 84] width 55 height 55
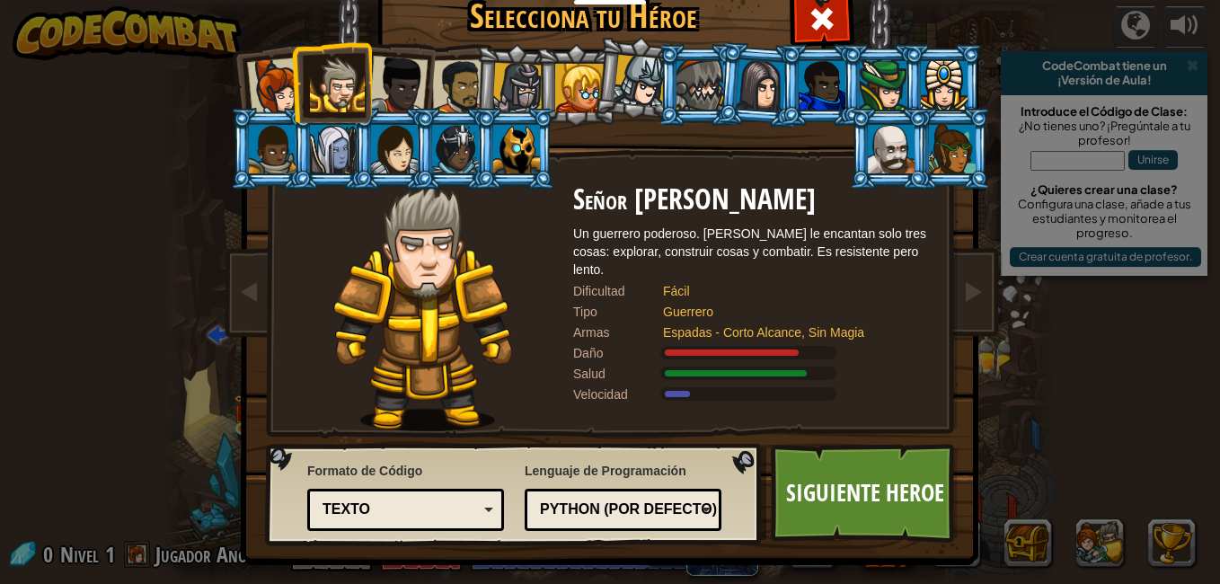
click at [452, 74] on div at bounding box center [460, 87] width 56 height 56
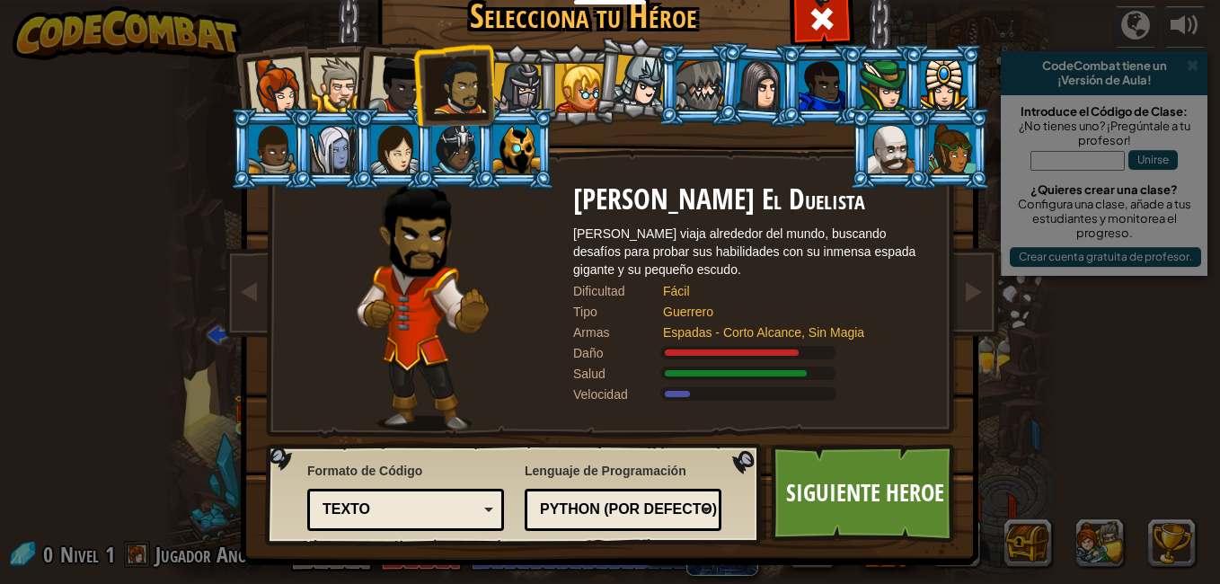
click at [326, 89] on div at bounding box center [337, 84] width 55 height 55
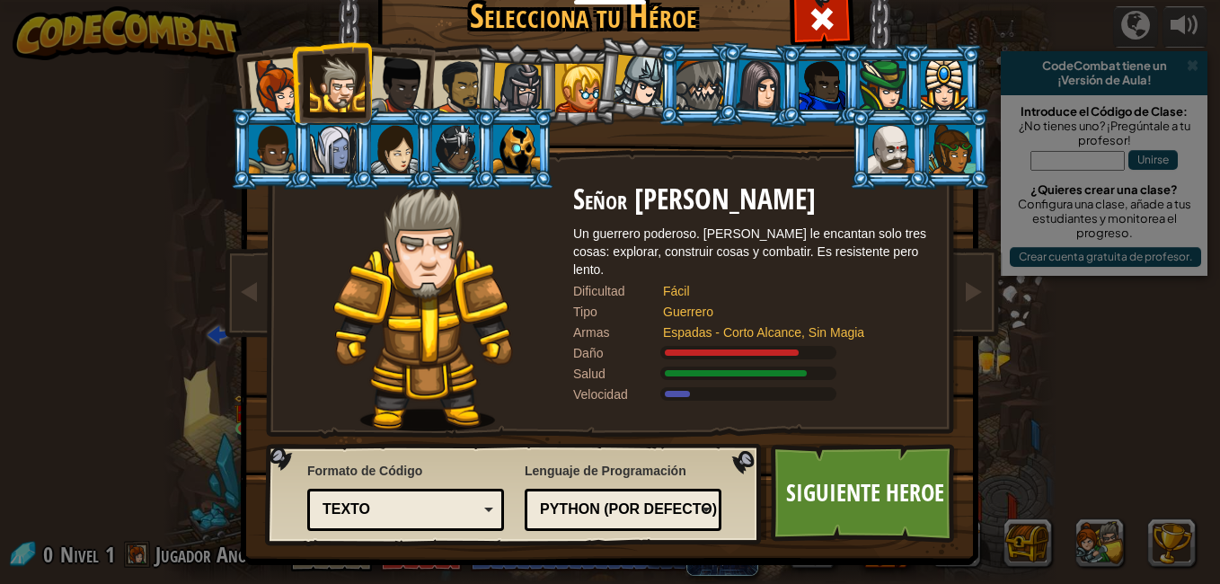
click at [436, 73] on div at bounding box center [460, 87] width 56 height 56
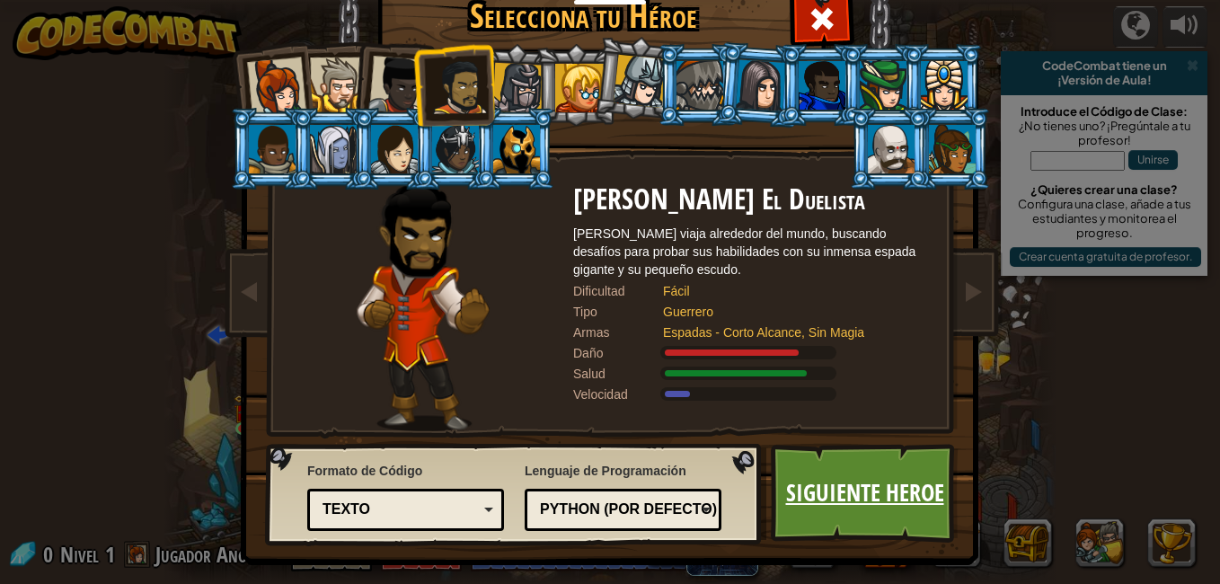
click at [831, 472] on link "Siguiente Heroe" at bounding box center [865, 493] width 188 height 99
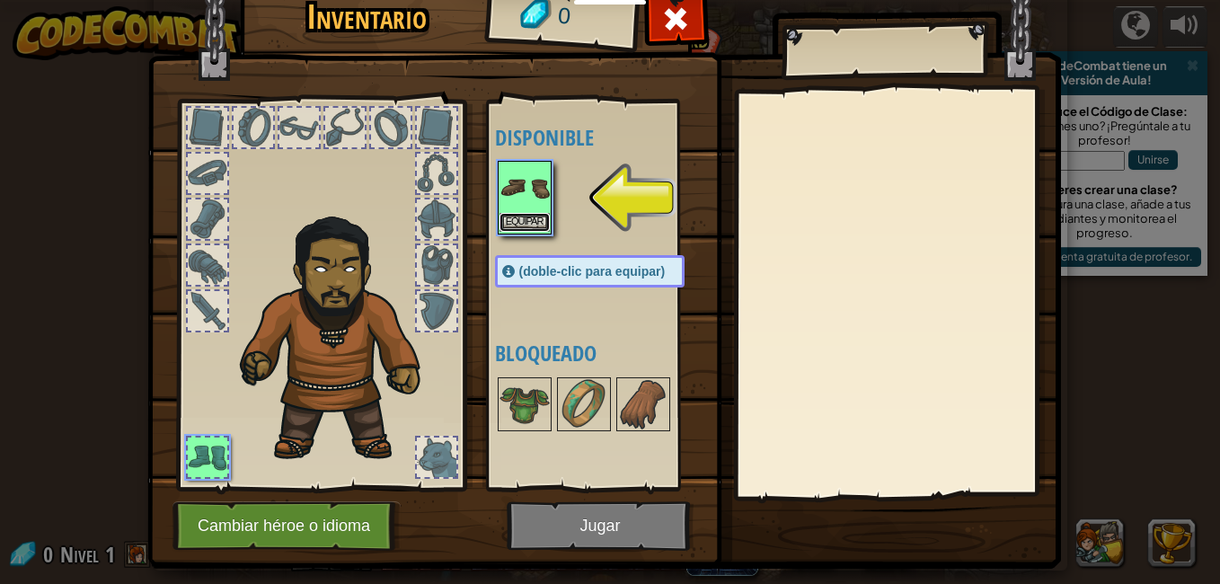
click at [527, 213] on button "Equipar" at bounding box center [524, 222] width 50 height 19
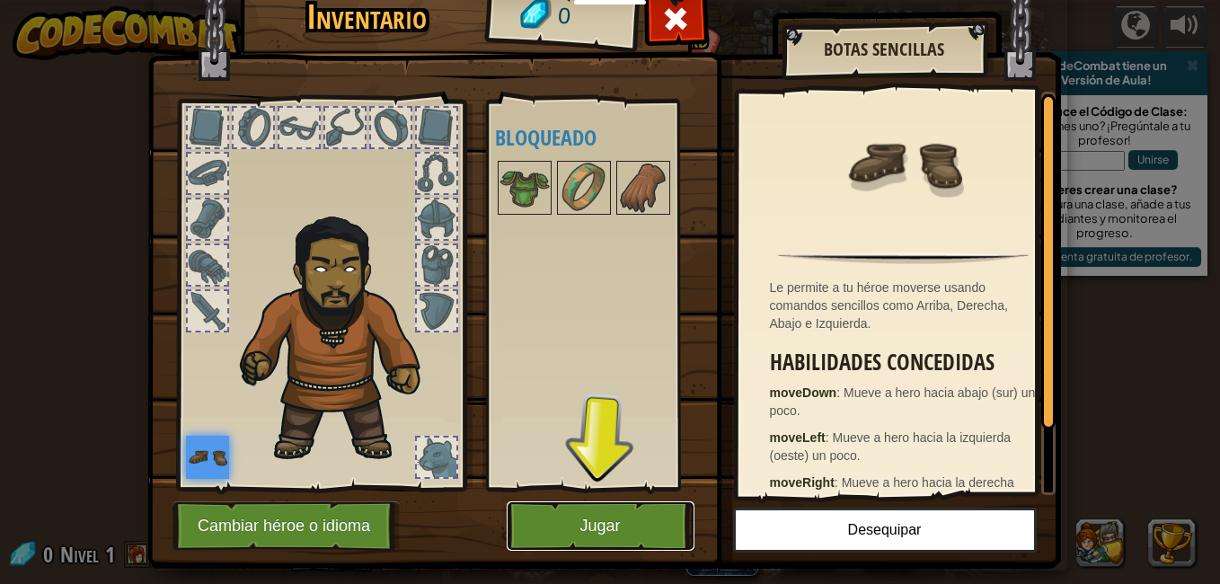
click at [577, 516] on button "Jugar" at bounding box center [601, 525] width 188 height 49
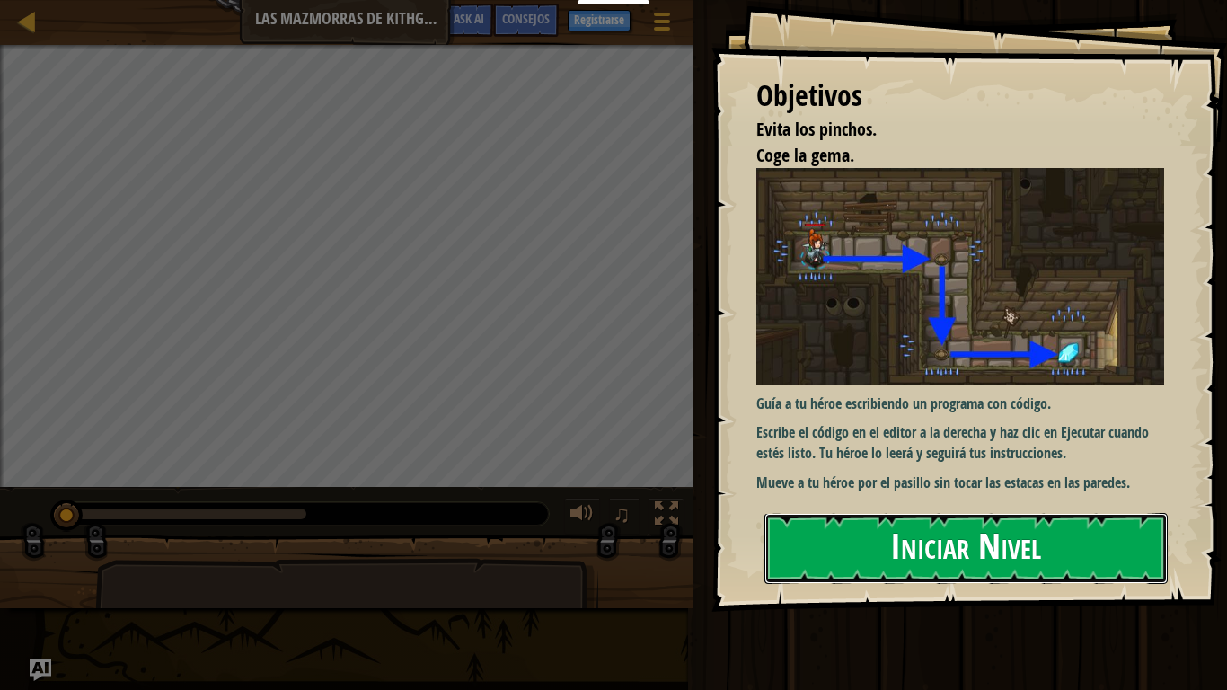
click at [887, 534] on button "Iniciar Nivel" at bounding box center [965, 548] width 403 height 71
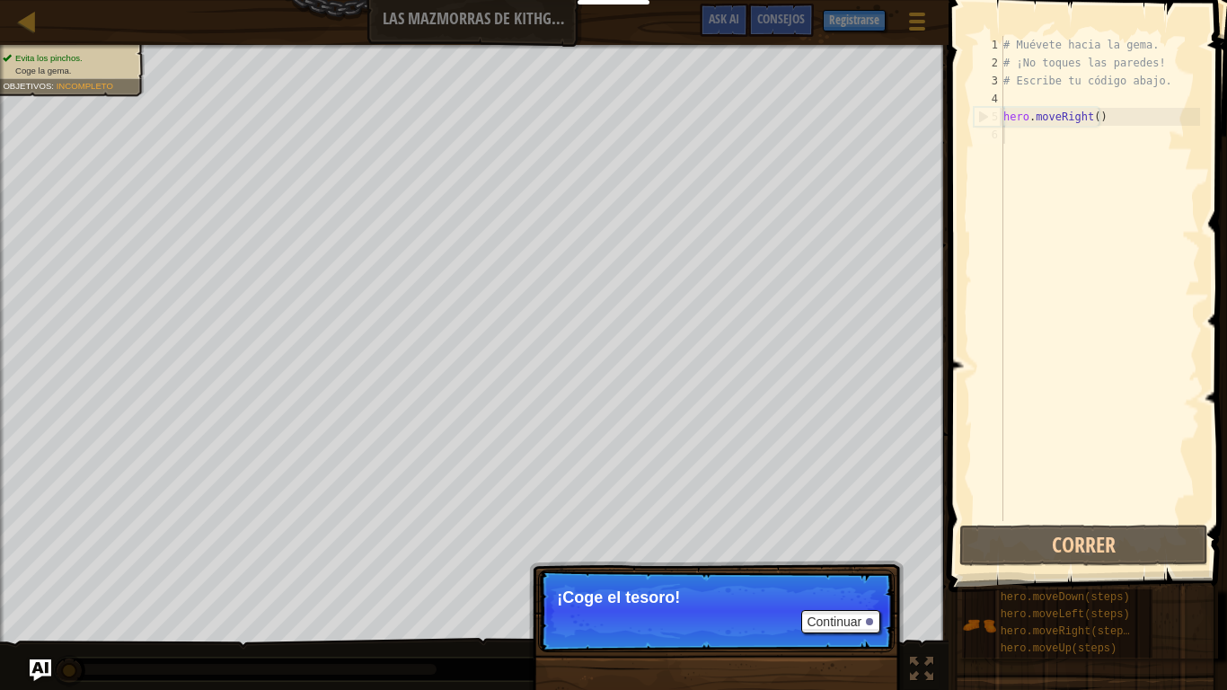
click at [839, 583] on p "Continuar ¡Coge el tesoro!" at bounding box center [716, 610] width 357 height 83
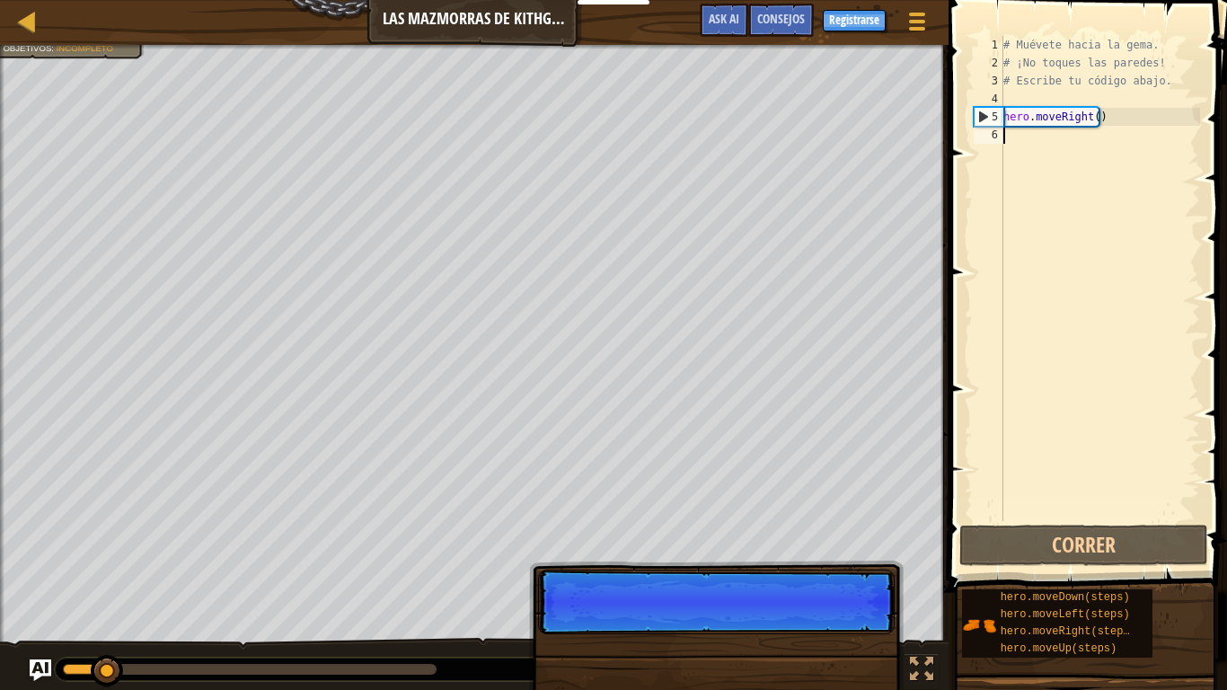
scroll to position [8, 0]
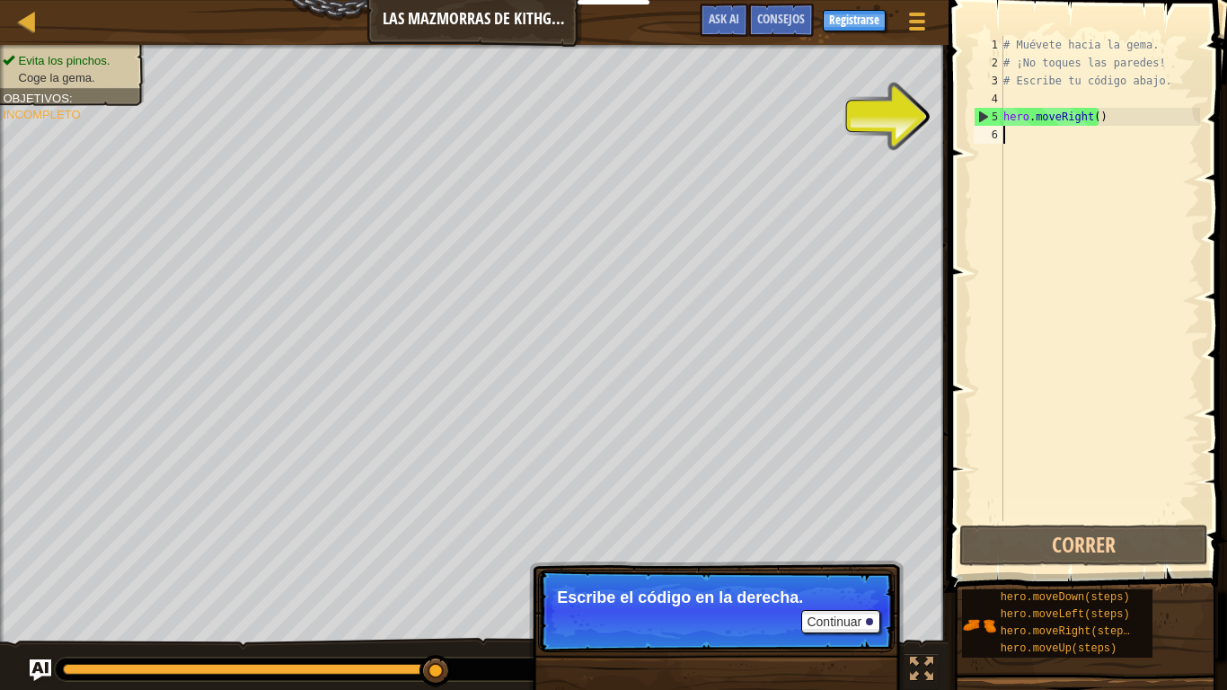
click at [1106, 116] on div "# Muévete hacia la gema. # ¡No toques las paredes! # Escribe tu código abajo. h…" at bounding box center [1100, 296] width 200 height 521
click at [1091, 117] on div "# Muévete hacia la gema. # ¡No toques las paredes! # Escribe tu código abajo. h…" at bounding box center [1100, 296] width 200 height 521
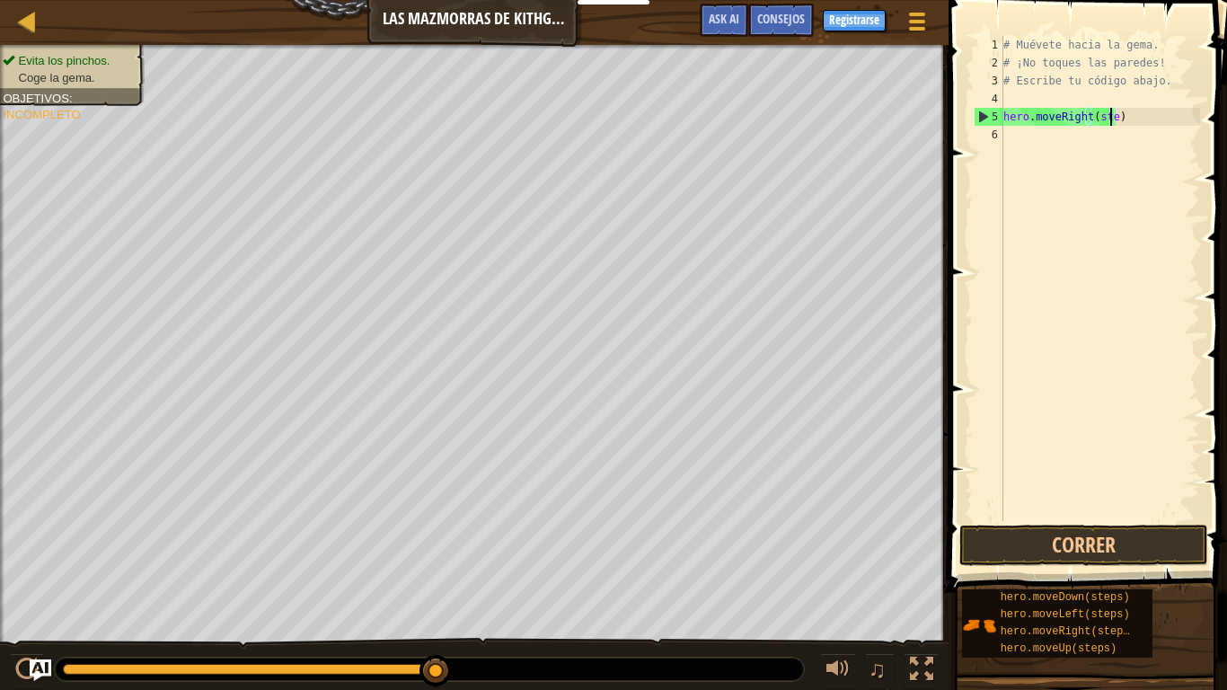
type textarea "hero.moveRight(steps)"
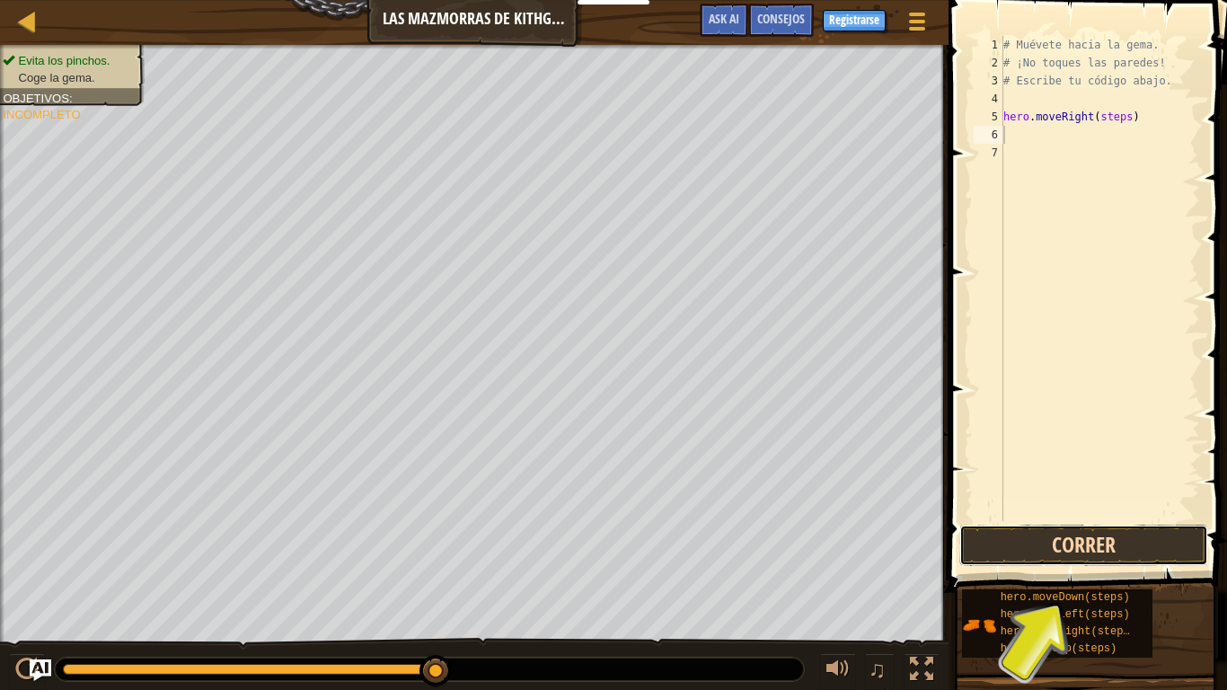
click at [1070, 536] on button "Correr" at bounding box center [1083, 544] width 249 height 41
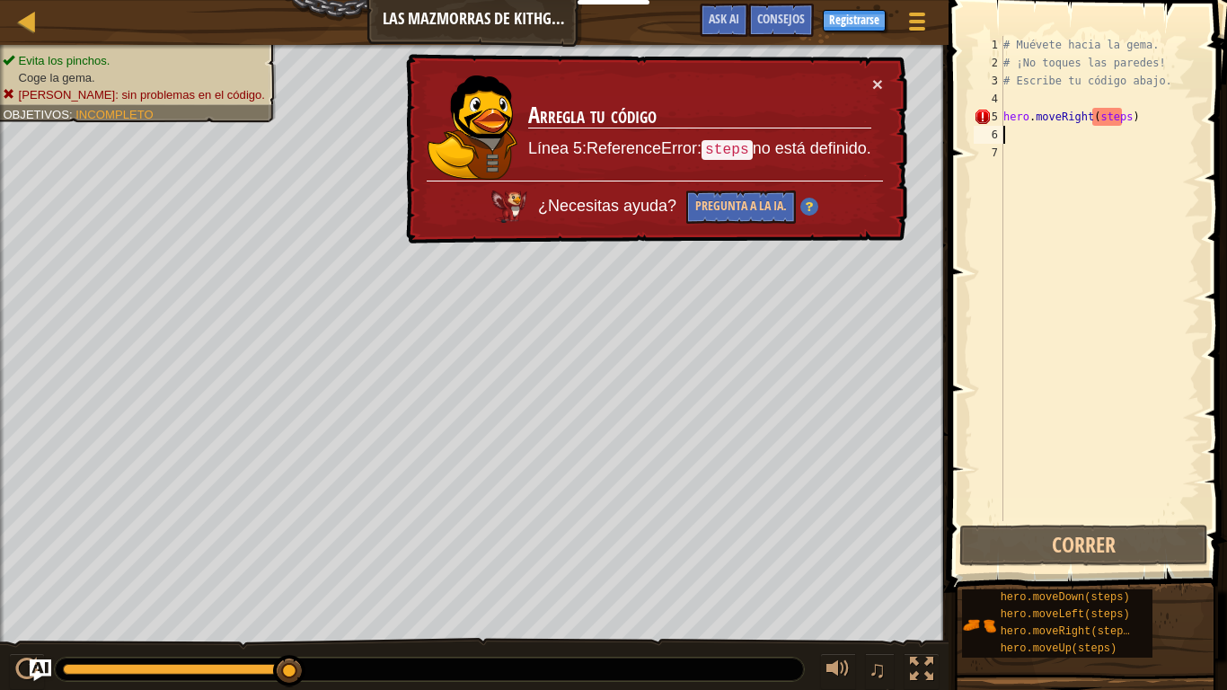
click at [1121, 118] on div "# Muévete hacia la gema. # ¡No toques las paredes! # Escribe tu código abajo. h…" at bounding box center [1100, 296] width 200 height 521
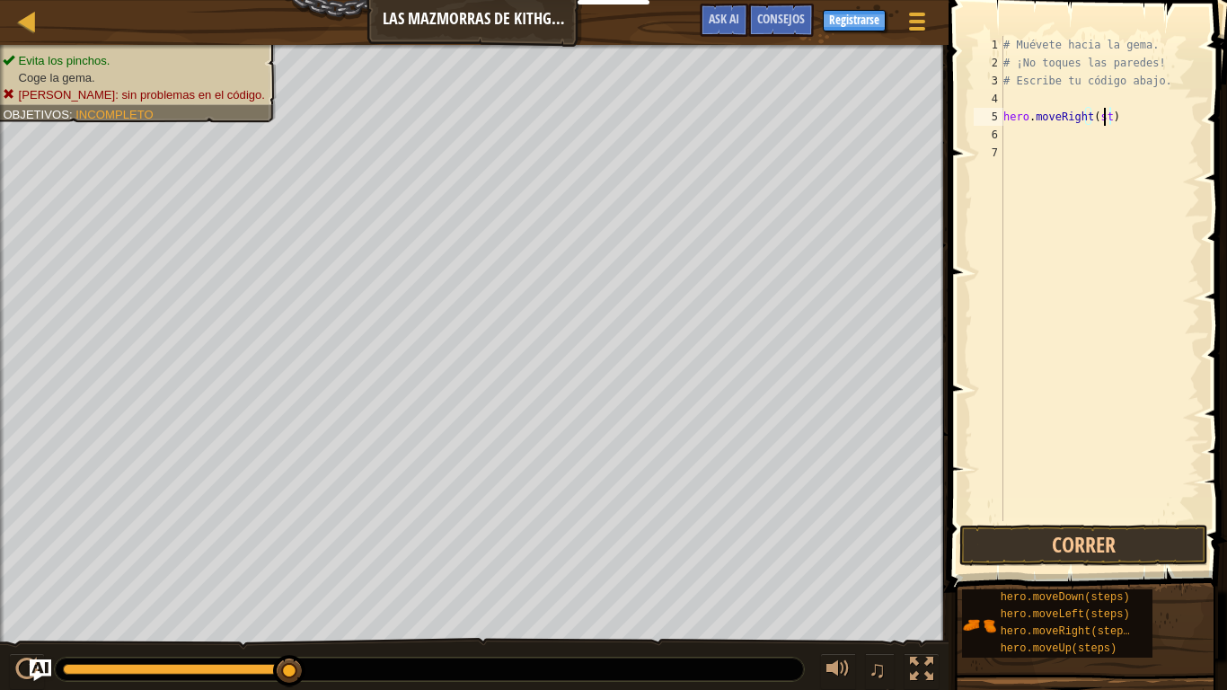
scroll to position [8, 7]
type textarea "hero.moveRight(1)"
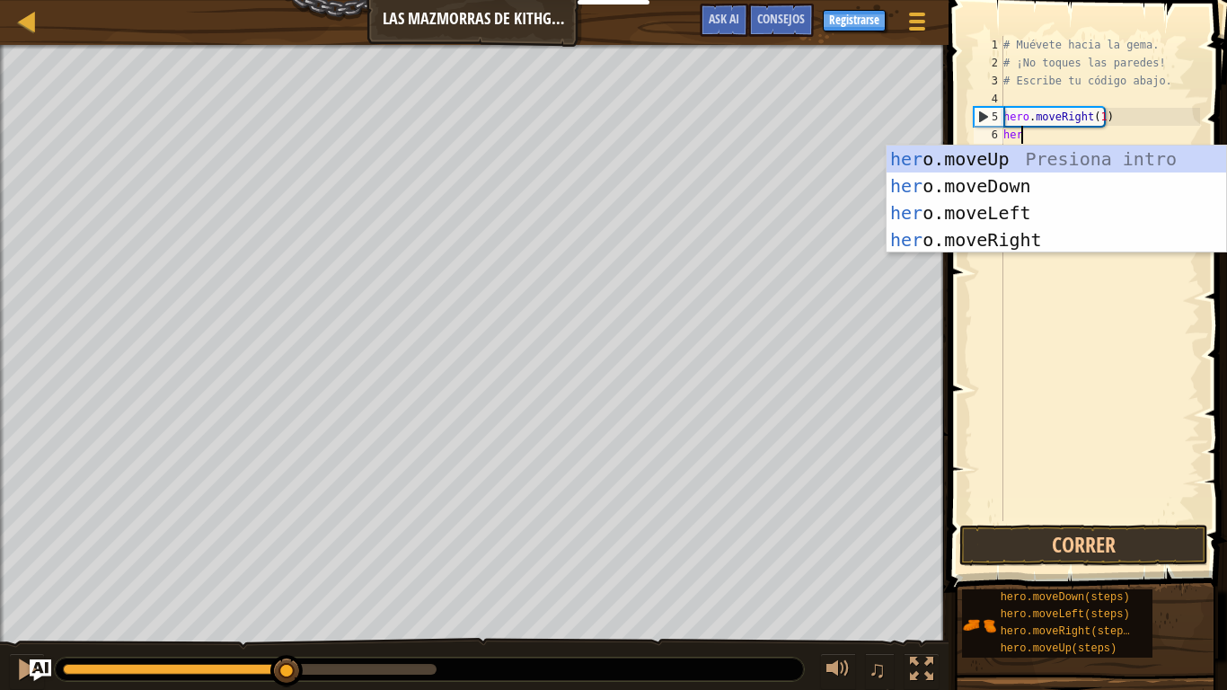
type textarea "her."
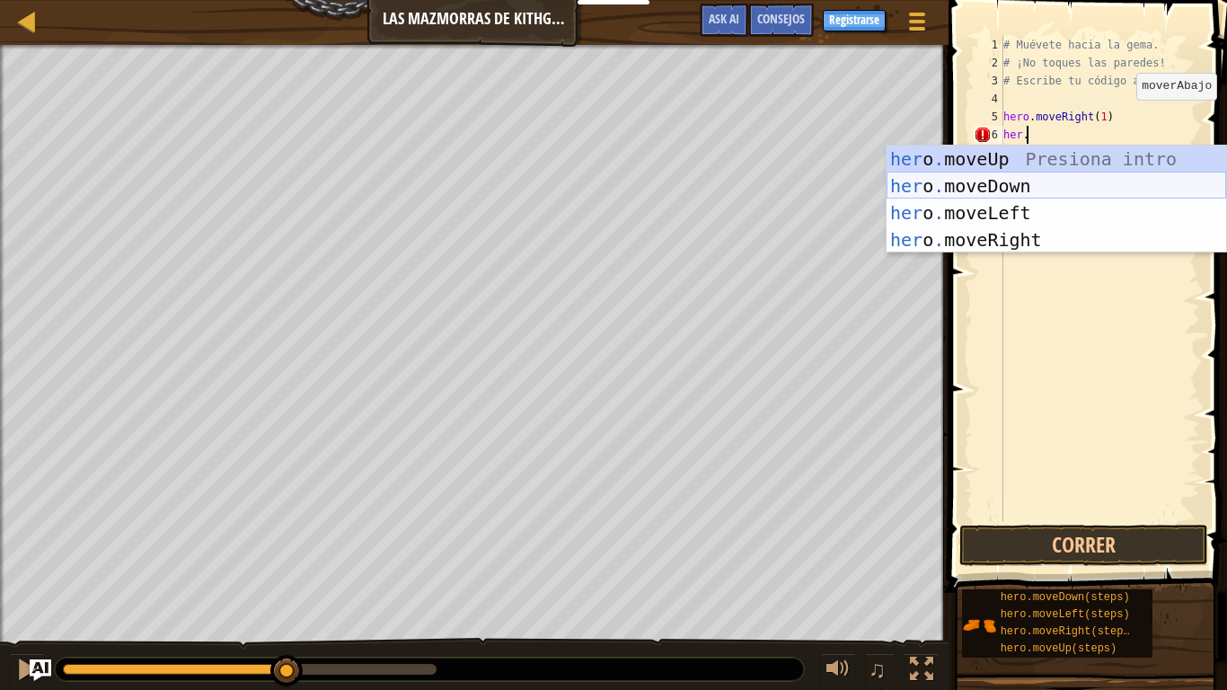
click at [1002, 178] on div "her o . moveUp Presiona intro her o . moveDown Presiona intro her o . moveLeft …" at bounding box center [1055, 226] width 339 height 162
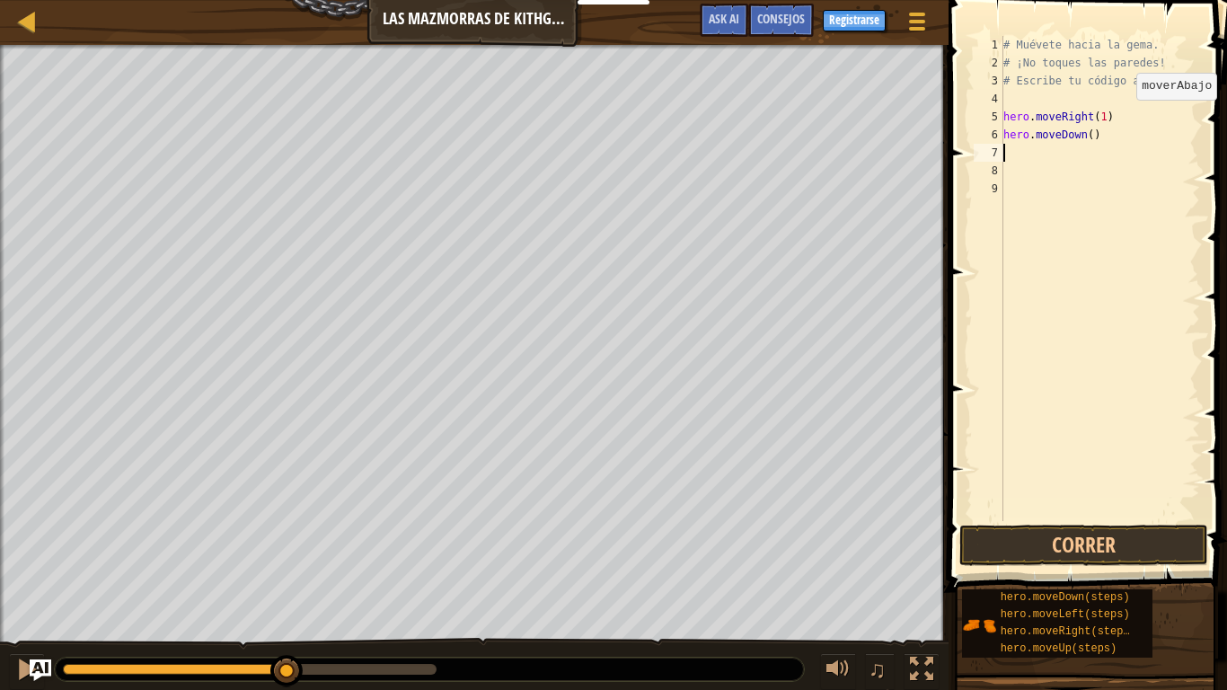
scroll to position [8, 0]
click at [1088, 134] on div "# Muévete hacia la gema. # ¡No toques las paredes! # Escribe tu código abajo. h…" at bounding box center [1100, 296] width 200 height 521
type textarea "hero.moveDown(1)"
click at [1159, 549] on button "Correr" at bounding box center [1083, 544] width 249 height 41
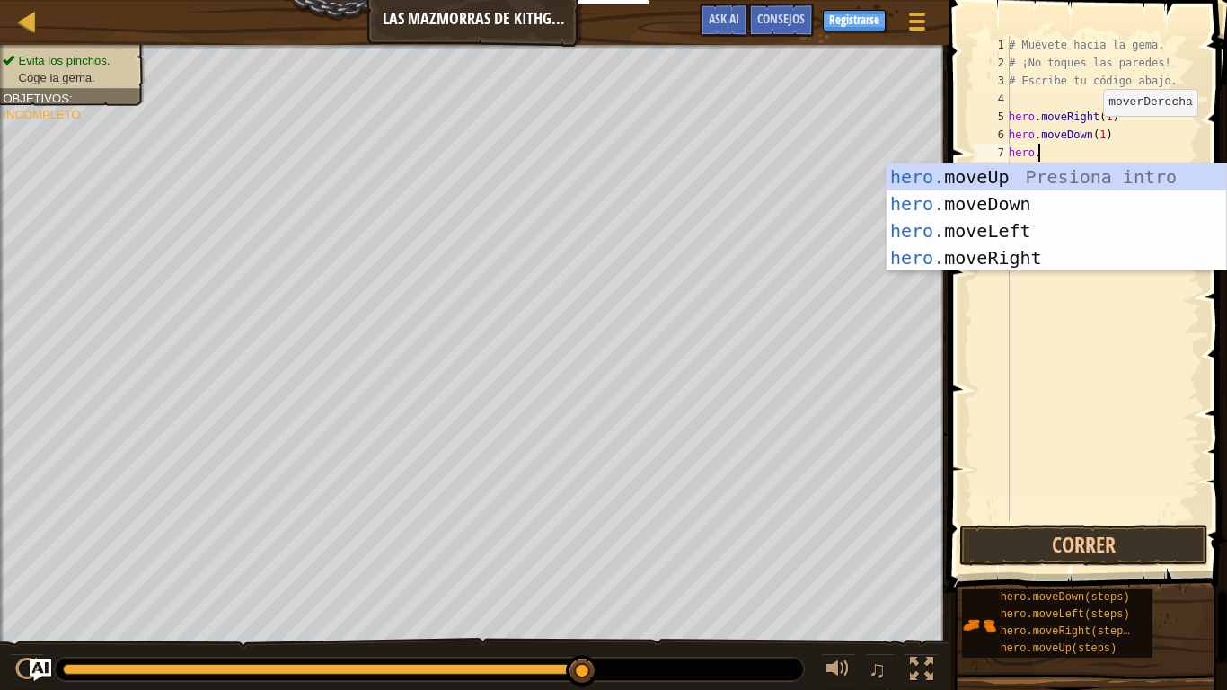
scroll to position [8, 2]
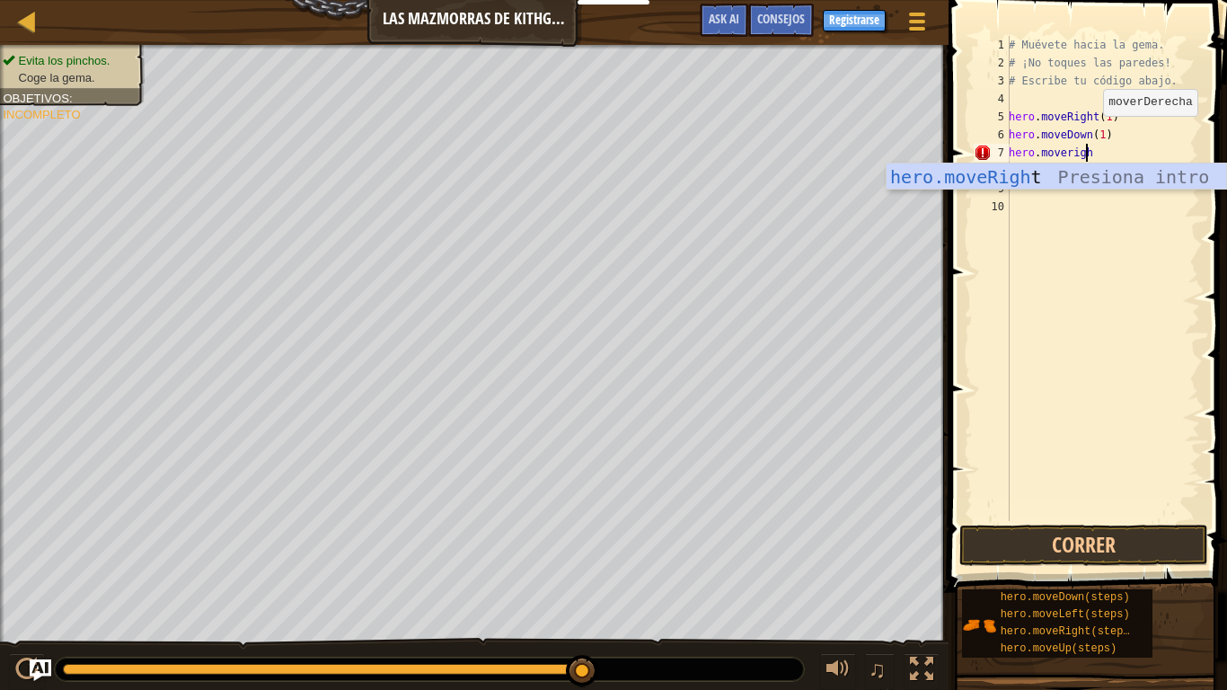
type textarea "hero.moveright"
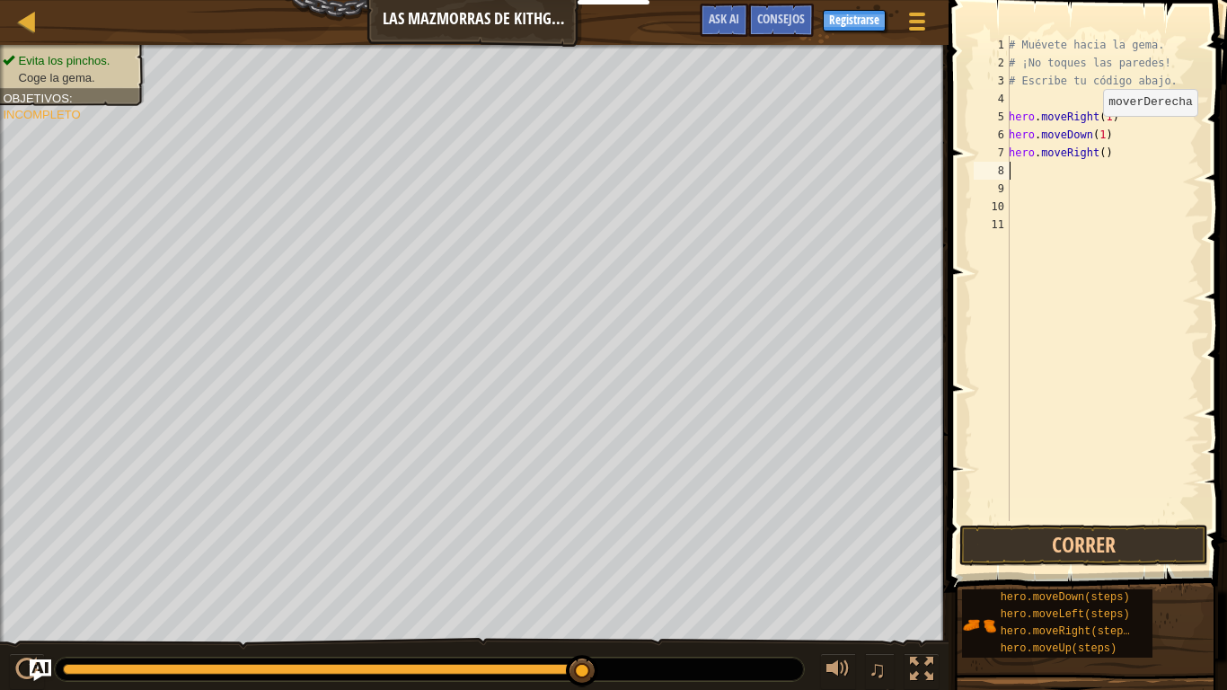
scroll to position [8, 0]
type textarea "hero.moveRight(1)"
click at [1124, 541] on button "Correr" at bounding box center [1083, 544] width 249 height 41
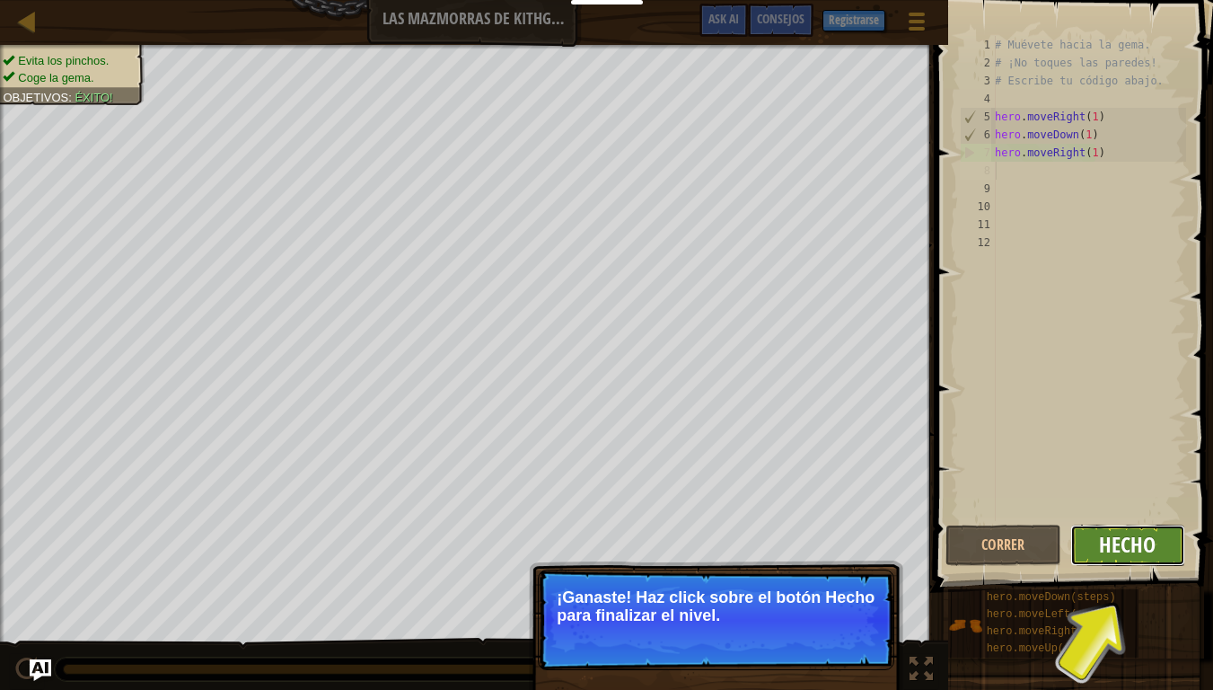
click at [1131, 535] on span "Hecho" at bounding box center [1127, 544] width 57 height 29
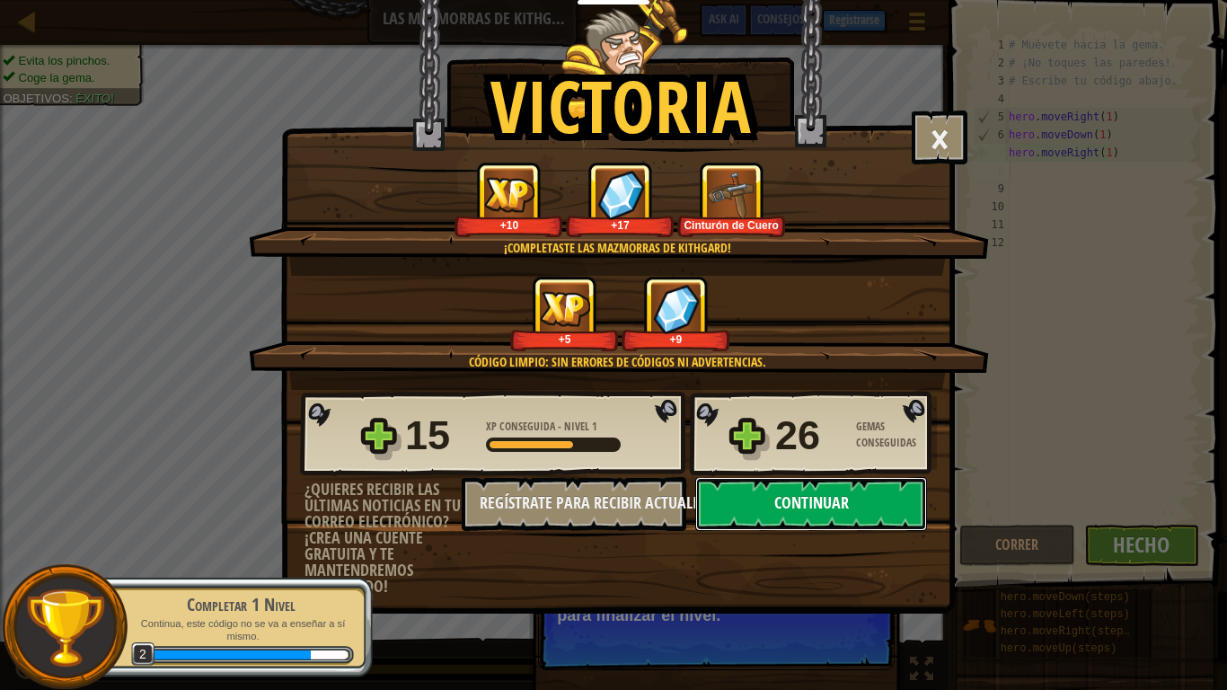
click at [855, 520] on button "Continuar" at bounding box center [811, 504] width 232 height 54
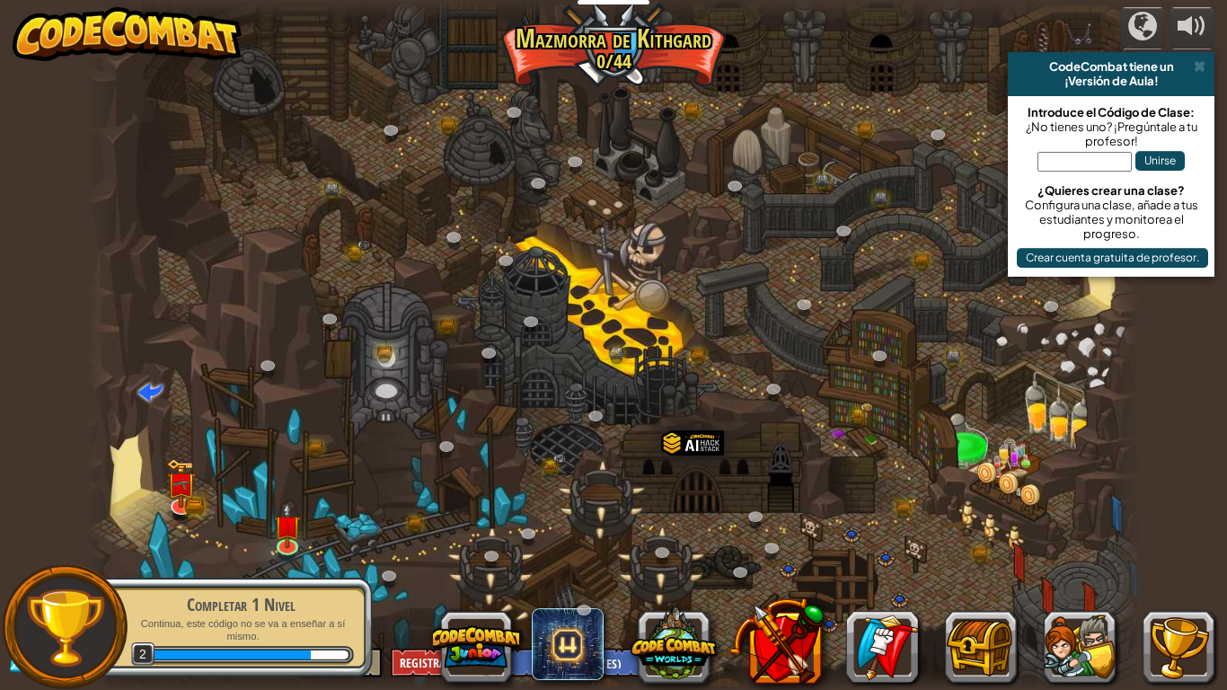
select select "es-ES"
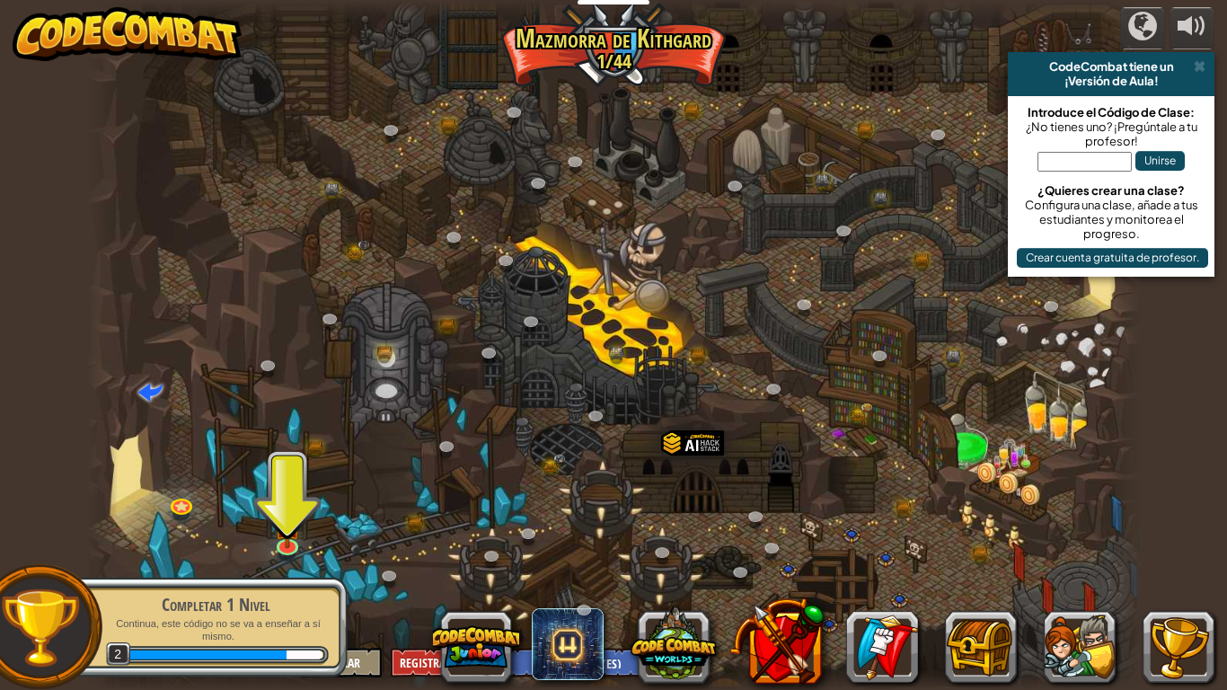
click at [65, 583] on div "Completar 1 Nivel Continua, este código no se va a enseñar a sí mismo. 2" at bounding box center [206, 627] width 283 height 101
